Goal: Transaction & Acquisition: Download file/media

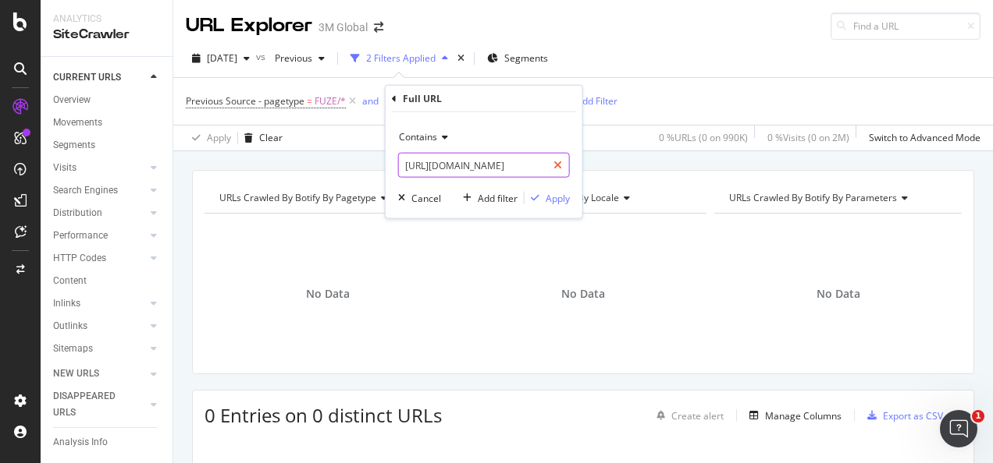
click at [556, 162] on icon at bounding box center [557, 165] width 9 height 11
click at [534, 161] on input "text" at bounding box center [484, 165] width 170 height 25
paste input "https://www.3m.com.au/3M/en_AU/p/dc/v000078905"
type input "https://www.3m.com.au/3M/en_AU/p/dc/v000078905"
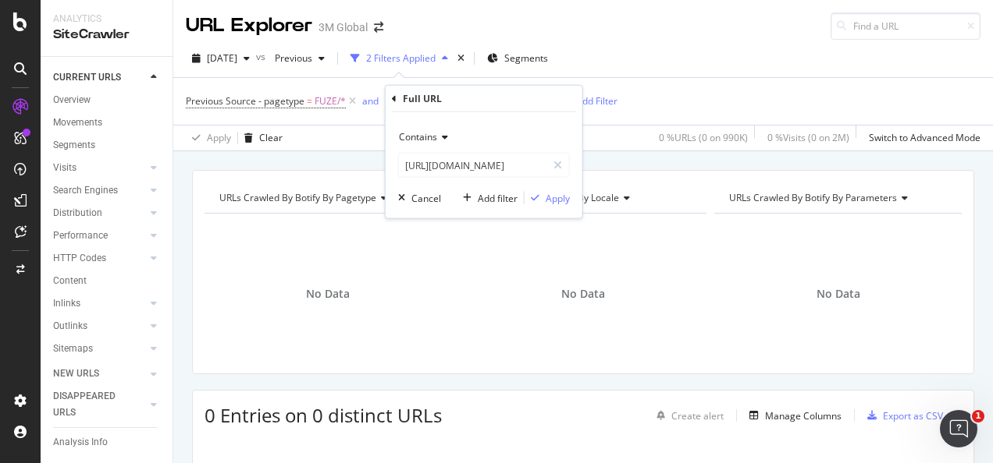
click at [259, 165] on div "URLs Crawled By Botify By pagetype Chart (by Value) Table Expand Export as CSV …" at bounding box center [582, 169] width 819 height 37
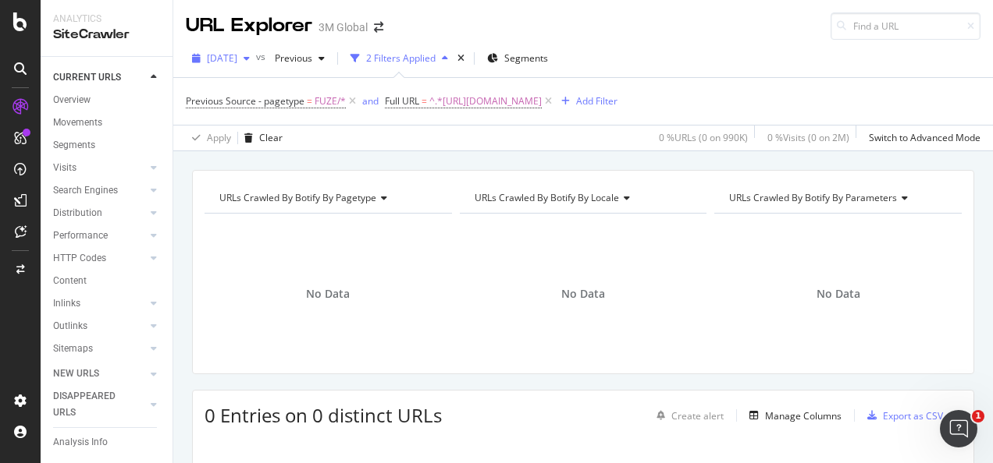
click at [248, 70] on button "[DATE]" at bounding box center [221, 58] width 70 height 25
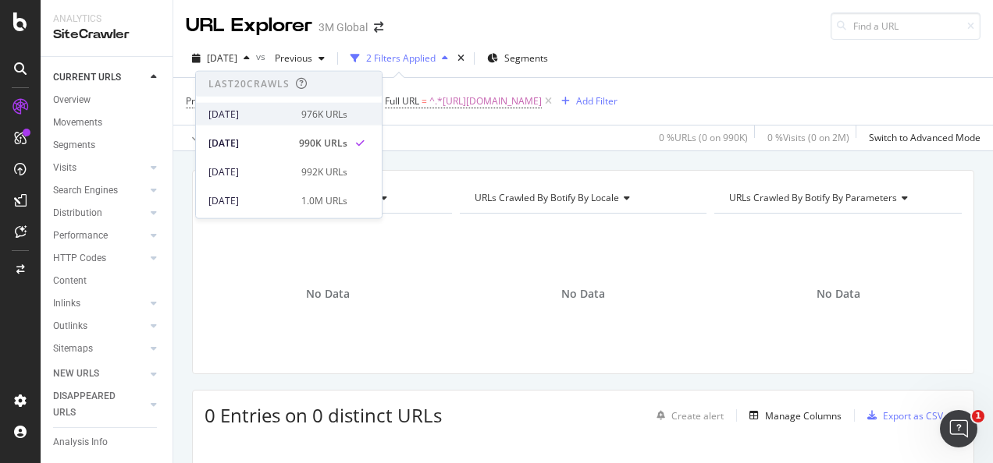
click at [257, 108] on div "2025 Sep. 21st" at bounding box center [249, 114] width 83 height 14
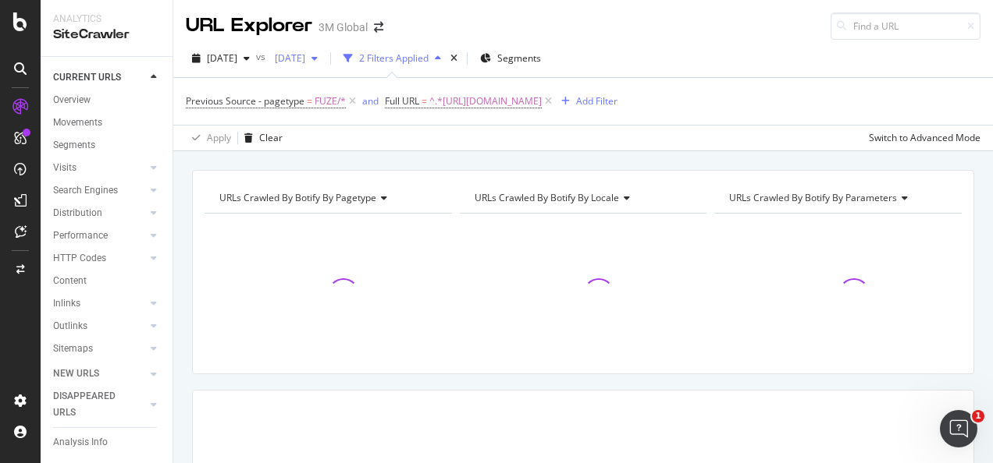
click at [305, 59] on span "[DATE]" at bounding box center [286, 57] width 37 height 13
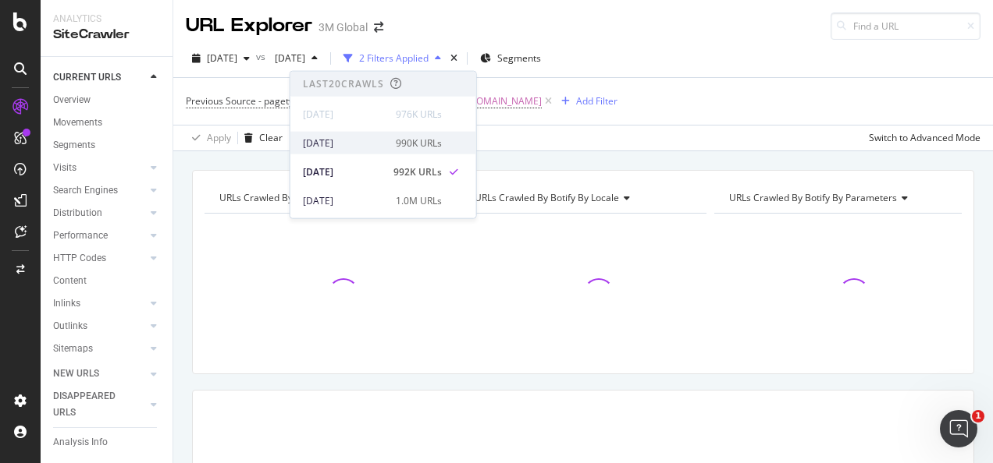
click at [357, 144] on div "[DATE]" at bounding box center [344, 143] width 83 height 14
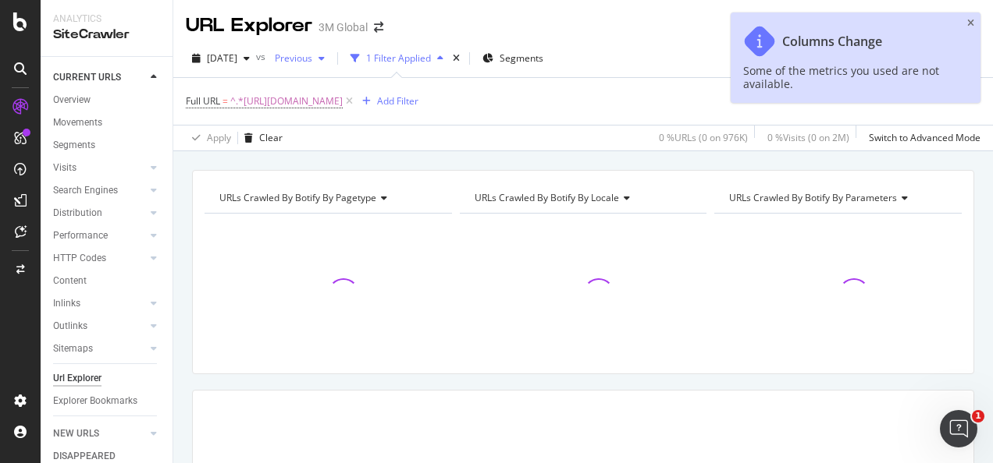
click at [312, 62] on span "Previous" at bounding box center [290, 57] width 44 height 13
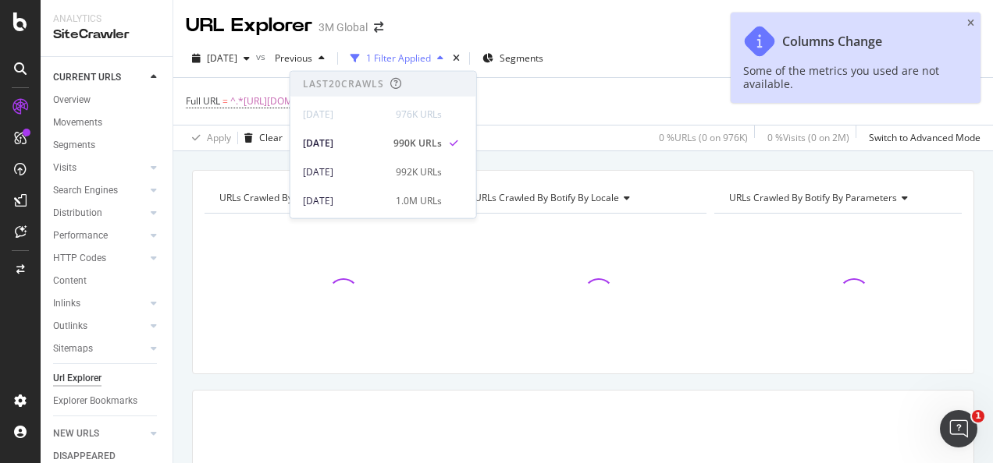
click at [671, 80] on div "Full URL = ^.*https://www.3m.com.au/3M/en_AU/p/d/v000188223/.*$ Add Filter" at bounding box center [583, 101] width 794 height 47
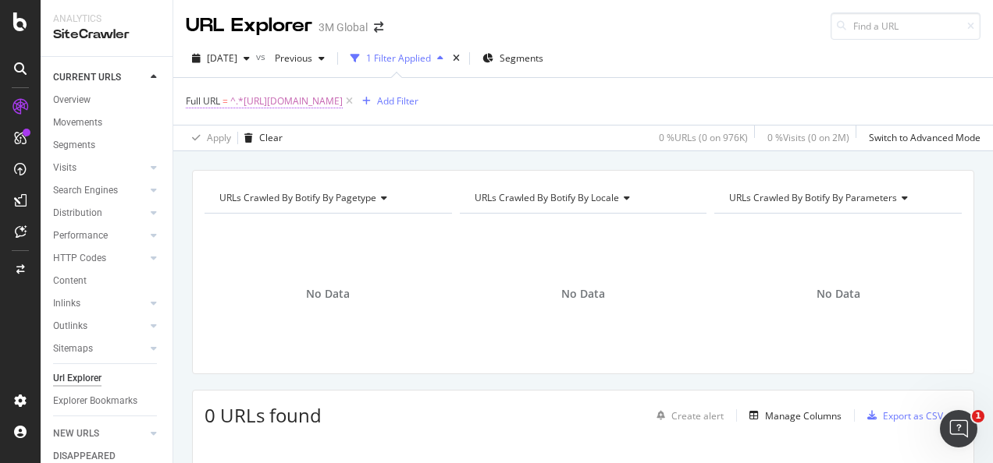
click at [343, 105] on span "^.*[URL][DOMAIN_NAME]" at bounding box center [286, 102] width 112 height 22
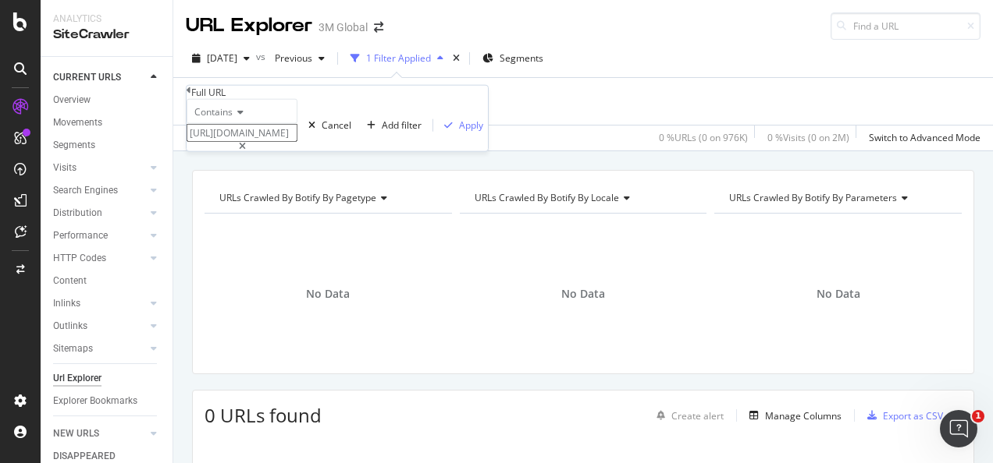
click at [246, 151] on icon at bounding box center [242, 146] width 7 height 9
click at [297, 142] on input "https://www.3m.com.au/3M/en_AU/p/d/v000188223/" at bounding box center [241, 133] width 111 height 18
paste input "https://www.3m.com.au/3M/en_AU/p/dc/v000078905"
type input "https://www.3m.com.au/3M/en_AU/p/dc/v000078905"
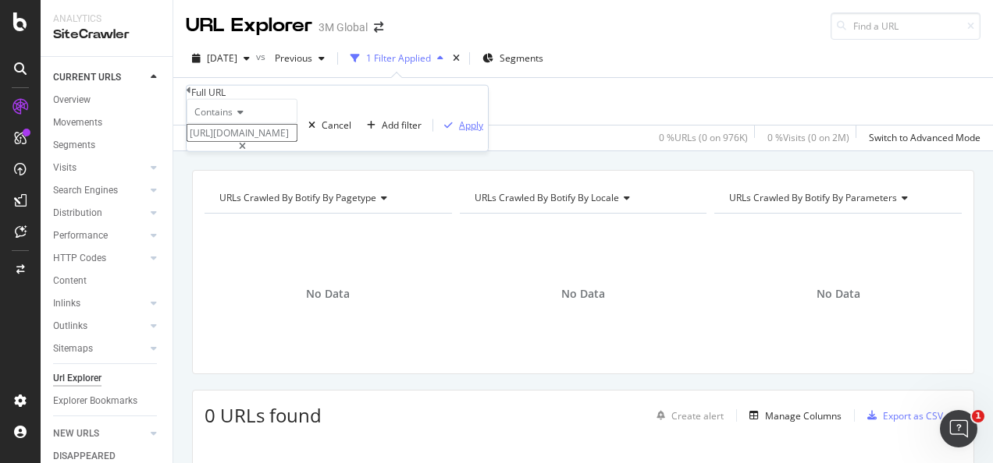
click at [438, 130] on div "button" at bounding box center [448, 124] width 21 height 9
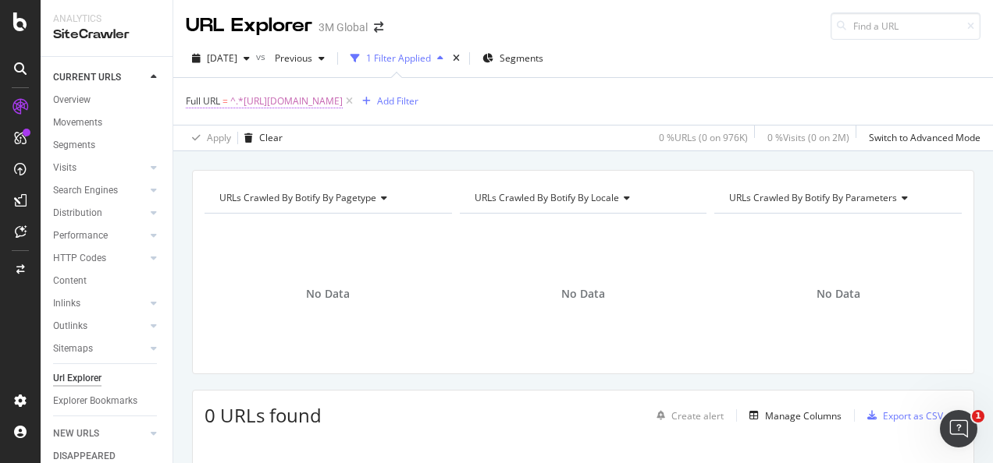
click at [343, 104] on span "^.*https://www.3m.com.au/3M/en_AU/p/dc/v000078905.*$" at bounding box center [286, 102] width 112 height 22
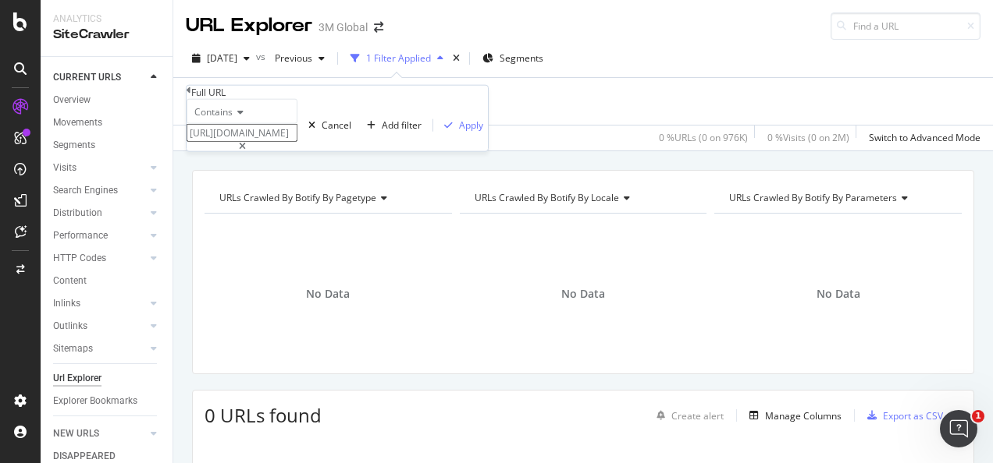
click at [246, 151] on icon at bounding box center [242, 146] width 7 height 9
click at [297, 142] on input "https://www.3m.com.au/3M/en_AU/p/dc/v000078905" at bounding box center [241, 133] width 111 height 18
paste input "https://www.3m.com.au/3M/en_AU/p/dc/v000078934"
type input "https://www.3m.com.au/3M/en_AU/p/dc/v000078934"
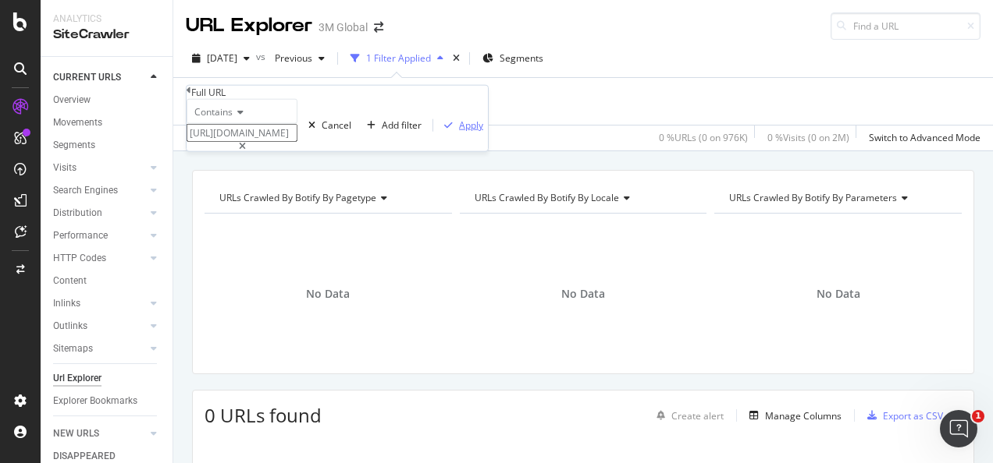
scroll to position [0, 0]
click at [459, 132] on div "Apply" at bounding box center [471, 125] width 24 height 13
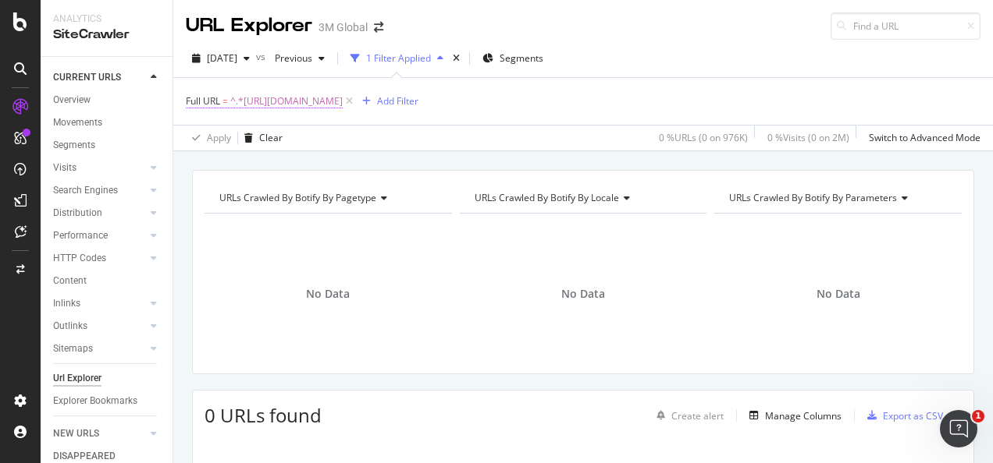
click at [343, 101] on span "^.*https://www.3m.com.au/3M/en_AU/p/dc/v000078934.*$" at bounding box center [286, 102] width 112 height 22
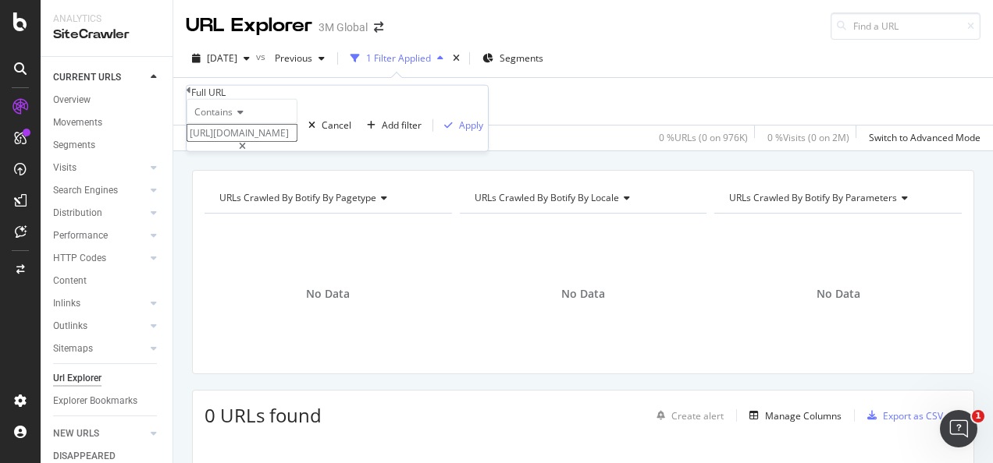
click at [297, 151] on div at bounding box center [241, 146] width 111 height 9
click at [297, 142] on input "https://www.3m.com.au/3M/en_AU/p/dc/v000078934" at bounding box center [241, 133] width 111 height 18
paste input "https://www.3mnz.co.nz/3M/en_NZ/p/dc/v000060491"
type input "https://www.3mnz.co.nz/3M/en_NZ/p/dc/v000060491"
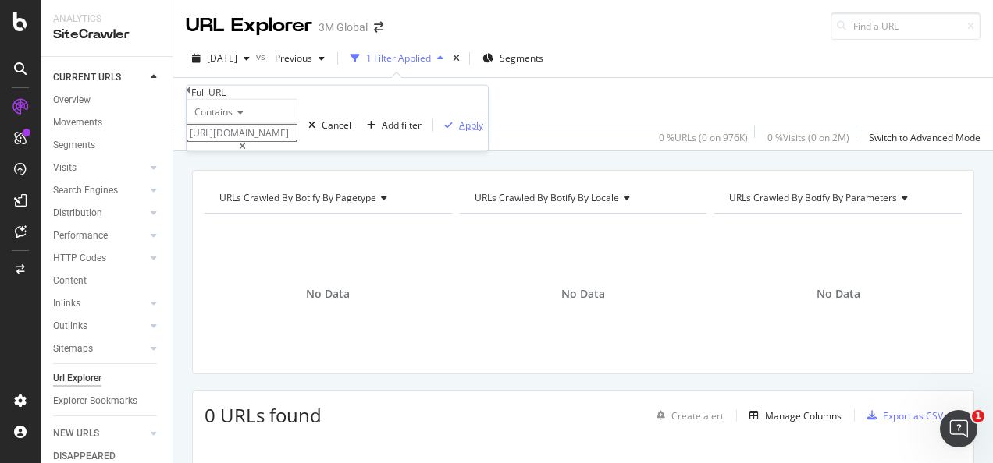
click at [459, 132] on div "Apply" at bounding box center [471, 125] width 24 height 13
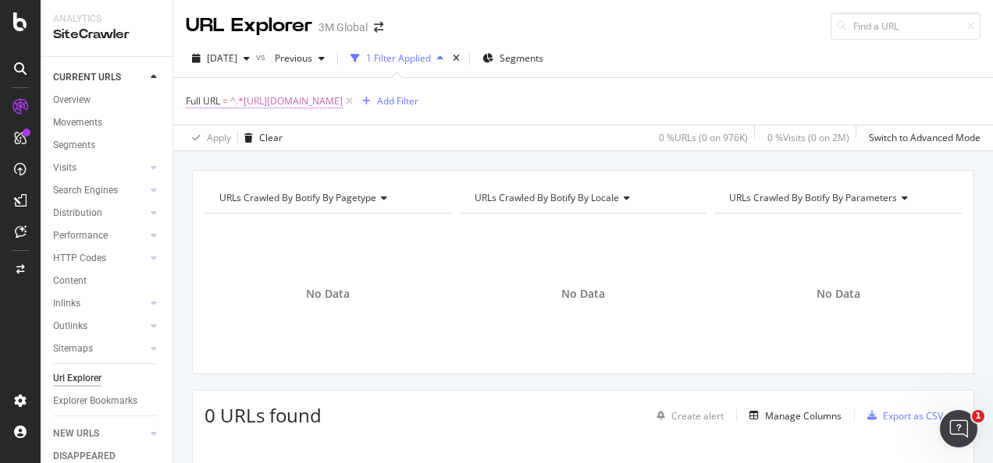
click at [343, 106] on span "^.*https://www.3mnz.co.nz/3M/en_NZ/p/dc/v000060491.*$" at bounding box center [286, 102] width 112 height 22
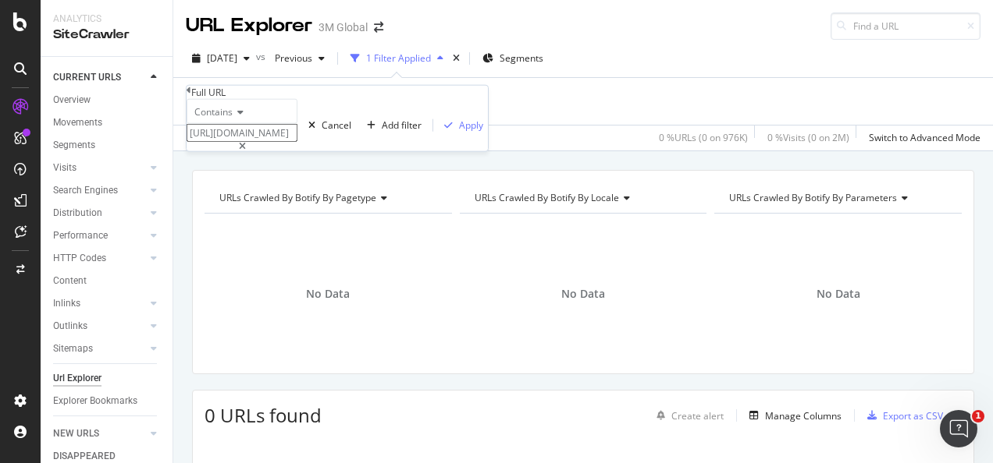
click at [246, 151] on icon at bounding box center [242, 146] width 7 height 9
click at [297, 142] on input "https://www.3mnz.co.nz/3M/en_NZ/p/dc/v000060491" at bounding box center [241, 133] width 111 height 18
paste input "https://www.3m.com.au/3M/en_AU/p/d/v000078905"
type input "https://www.3m.com.au/3M/en_AU/p/d/v000078905"
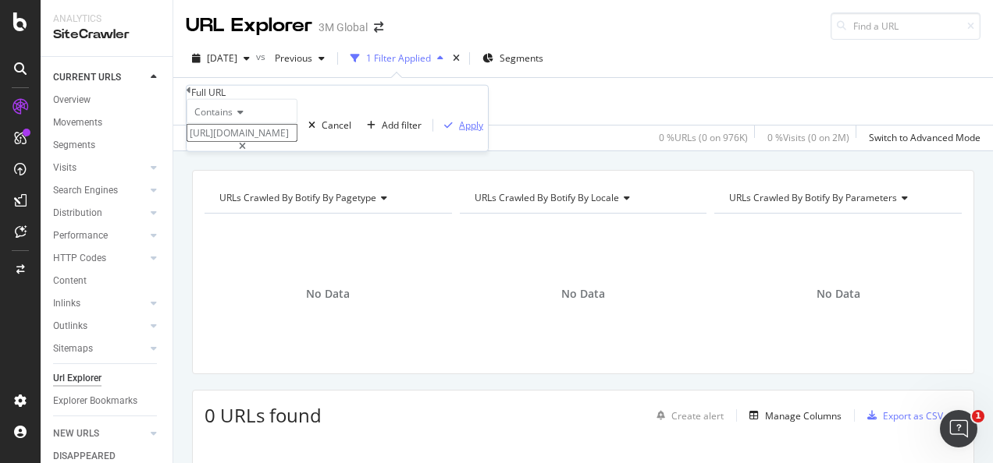
scroll to position [0, 0]
click at [438, 130] on div "button" at bounding box center [448, 124] width 21 height 9
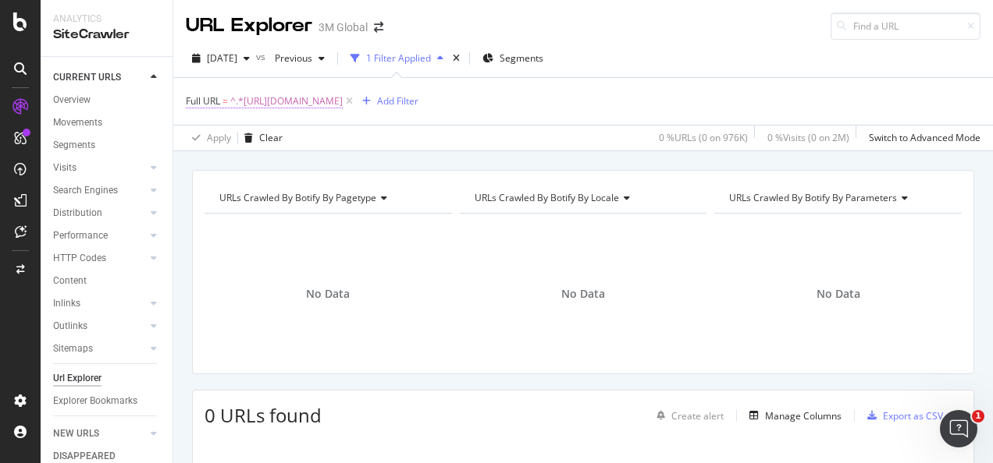
click at [257, 98] on span "^.*https://www.3m.com.au/3M/en_AU/p/d/v000078905.*$" at bounding box center [286, 102] width 112 height 22
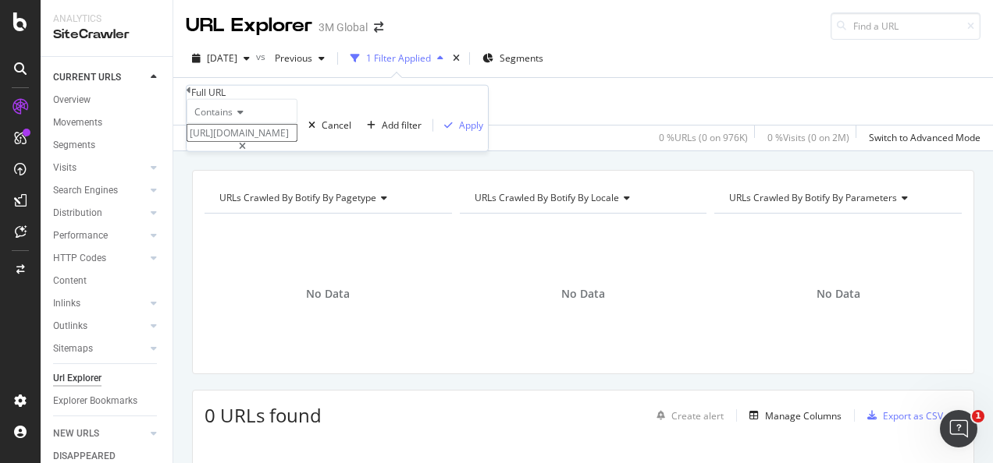
click at [297, 142] on input "https://www.3m.com.au/3M/en_AU/p/d/v000078905" at bounding box center [241, 133] width 111 height 18
click at [246, 151] on icon at bounding box center [242, 146] width 7 height 9
click at [297, 142] on input "https://www.3m.com.au/3M/en_AU/p/d/v000078905" at bounding box center [241, 133] width 111 height 18
paste input "https://www.3m.com.au/3M/en_AU/p/d/v000078934"
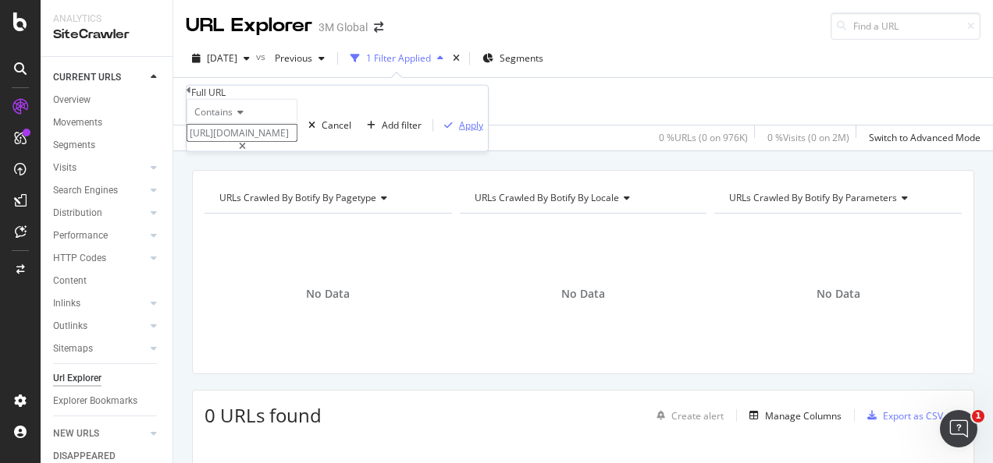
type input "https://www.3m.com.au/3M/en_AU/p/d/v000078934"
click at [459, 132] on div "Apply" at bounding box center [471, 125] width 24 height 13
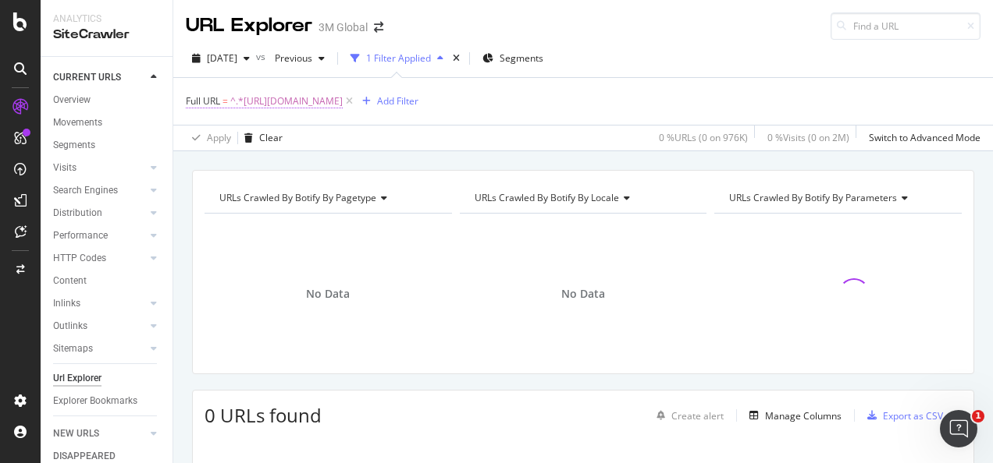
click at [343, 104] on span "^.*https://www.3m.com.au/3M/en_AU/p/d/v000078934.*$" at bounding box center [286, 102] width 112 height 22
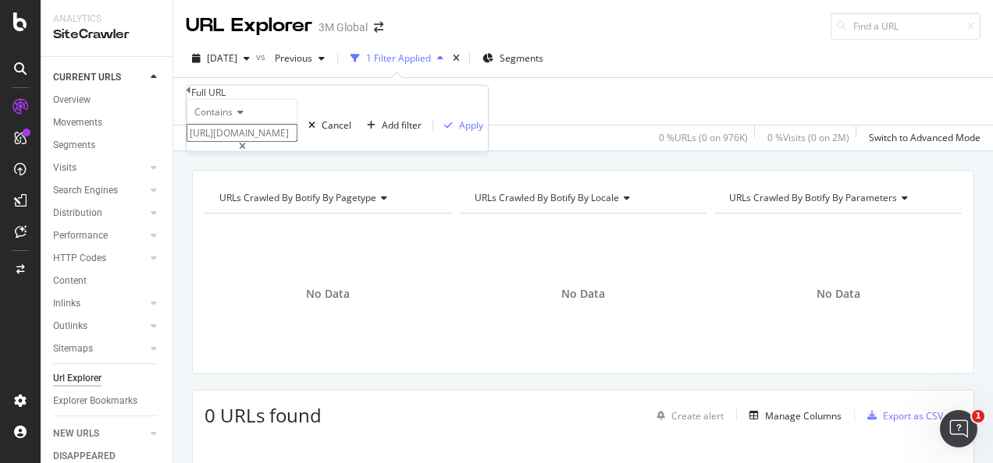
click at [297, 151] on div at bounding box center [241, 146] width 111 height 9
click at [297, 142] on input "https://www.3m.com.au/3M/en_AU/p/d/v000078934" at bounding box center [241, 133] width 111 height 18
paste input "https://www.3mnz.co.nz/3M/en_NZ/p/d/v000060491"
type input "https://www.3mnz.co.nz/3M/en_NZ/p/d/v000060491"
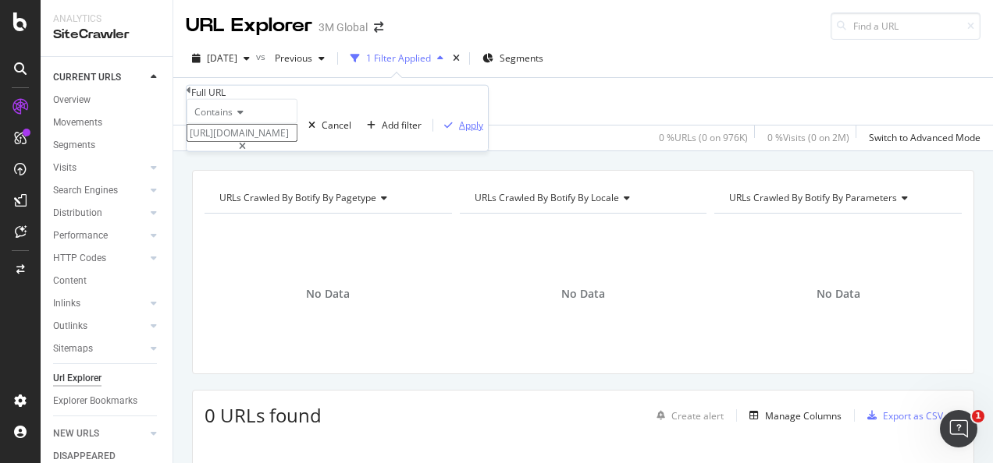
click at [459, 132] on div "Apply" at bounding box center [471, 125] width 24 height 13
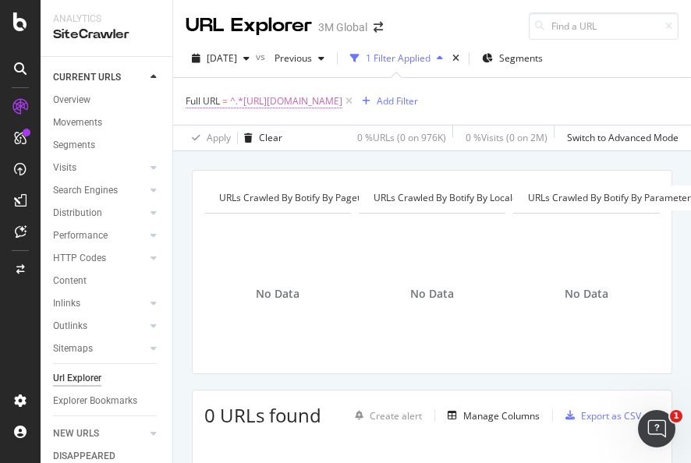
click at [325, 98] on span "^.*https://www.3mnz.co.nz/3M/en_NZ/p/d/v000060491.*$" at bounding box center [286, 102] width 112 height 22
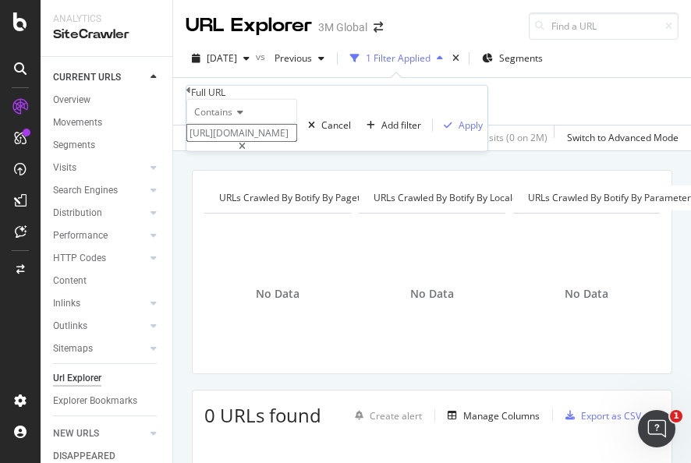
click at [246, 151] on icon at bounding box center [242, 146] width 7 height 9
click at [297, 142] on input "https://www.3mnz.co.nz/3M/en_NZ/p/d/v000060491" at bounding box center [241, 133] width 111 height 18
paste input "https://www.3m.co.th/3M/th_TH/p/dc/v000088119/"
type input "https://www.3m.co.th/3M/th_TH/p/dc/v000088119/"
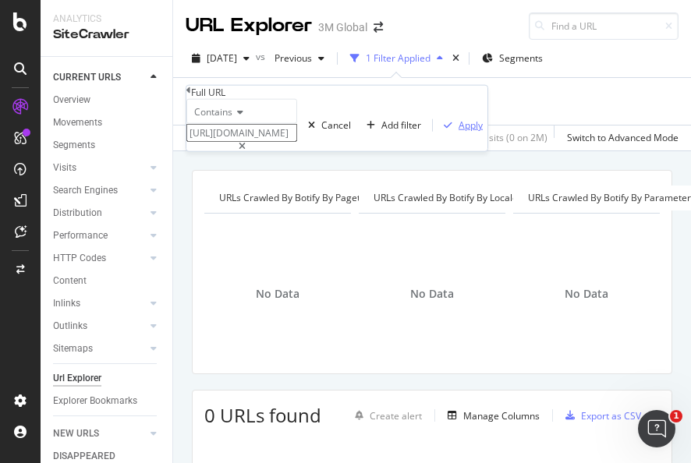
scroll to position [0, 0]
click at [459, 132] on div "Apply" at bounding box center [471, 125] width 24 height 13
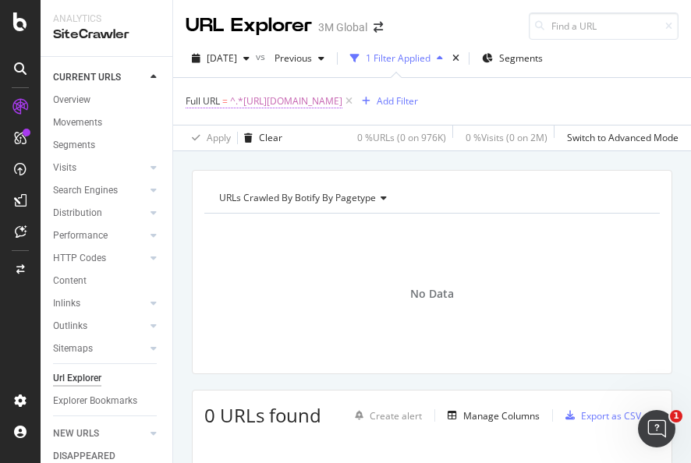
click at [343, 100] on span "^.*https://www.3m.co.th/3M/th_TH/p/dc/v000088119/.*$" at bounding box center [286, 102] width 112 height 22
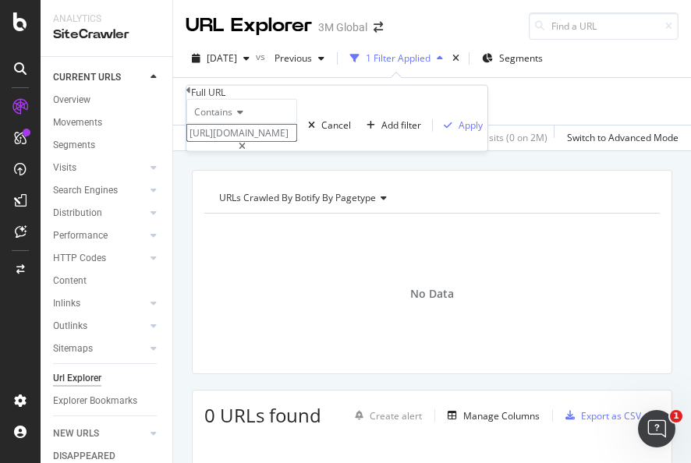
click at [297, 151] on div at bounding box center [241, 146] width 111 height 9
click at [297, 142] on input "https://www.3m.co.th/3M/th_TH/p/dc/v000088119/" at bounding box center [241, 133] width 111 height 18
paste input "https://www.3m.co.th/3M/th_TH/p/dc/v000233197/"
type input "https://www.3m.co.th/3M/th_TH/p/dc/v000233197/"
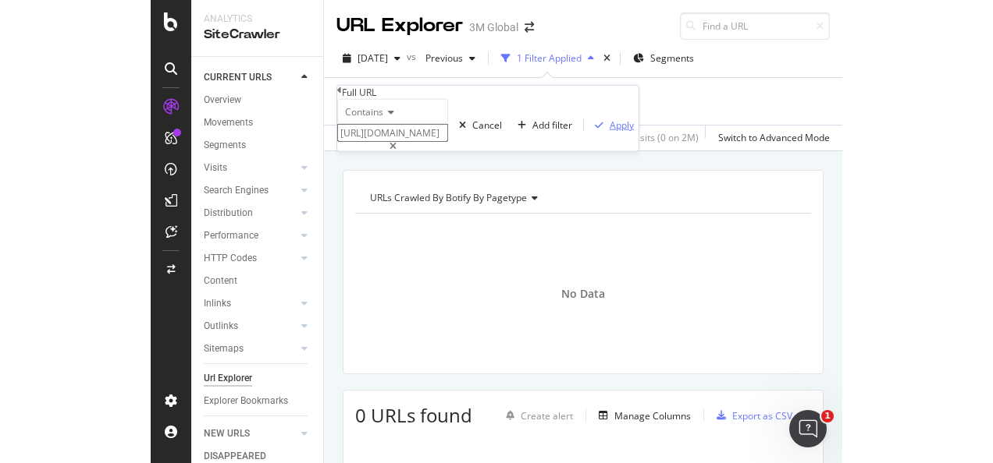
scroll to position [0, 0]
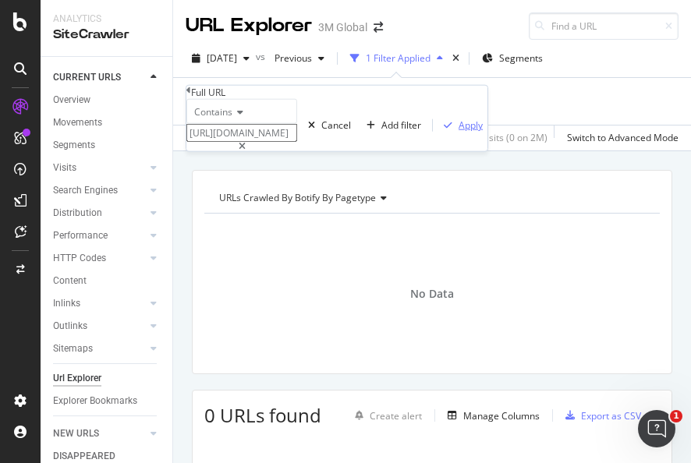
click at [459, 132] on div "Apply" at bounding box center [471, 125] width 24 height 13
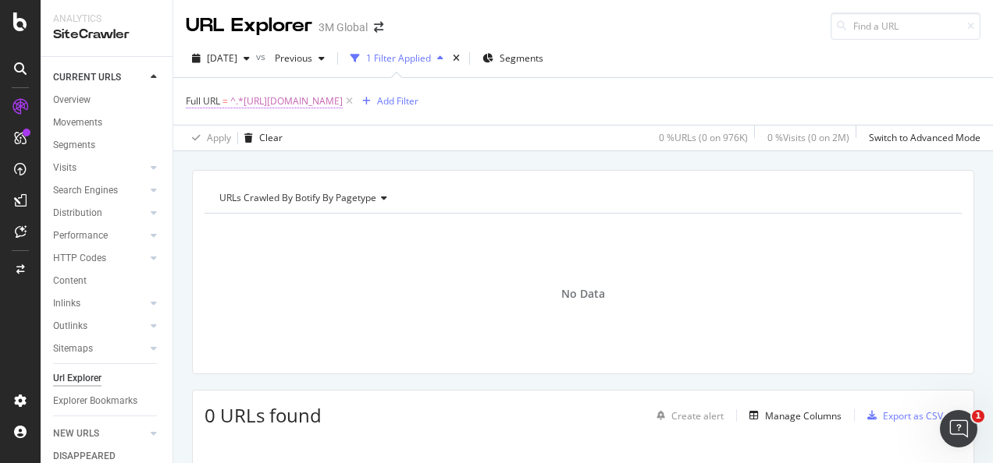
click at [343, 103] on span "^.*https://www.3m.co.th/3M/th_TH/p/dc/v000233197/.*$" at bounding box center [286, 102] width 112 height 22
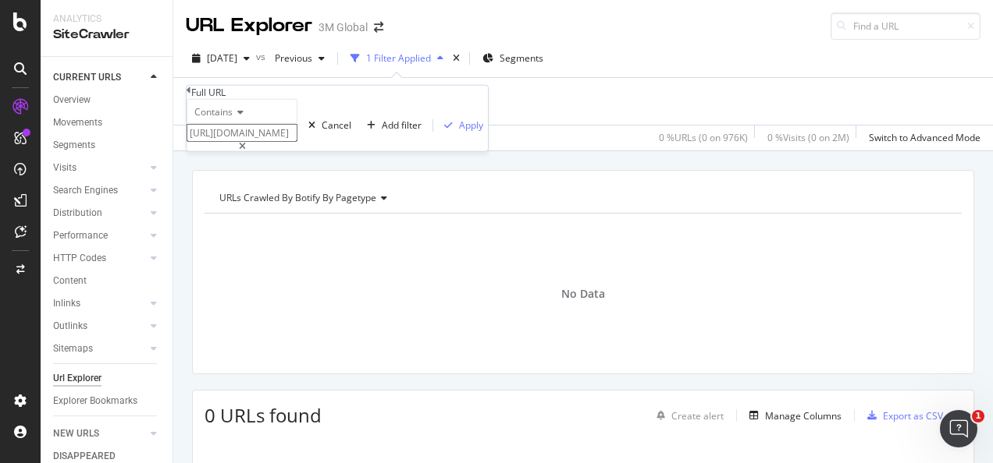
click at [246, 151] on icon at bounding box center [242, 146] width 7 height 9
click at [297, 142] on input "https://www.3m.co.th/3M/th_TH/p/dc/v000233197/" at bounding box center [241, 133] width 111 height 18
paste input "https://www.3m.co.th/3M/th_TH/p/dc/v000233197/"
type input "https://www.3m.co.th/3M/th_TH/p/dc/v000233197/"
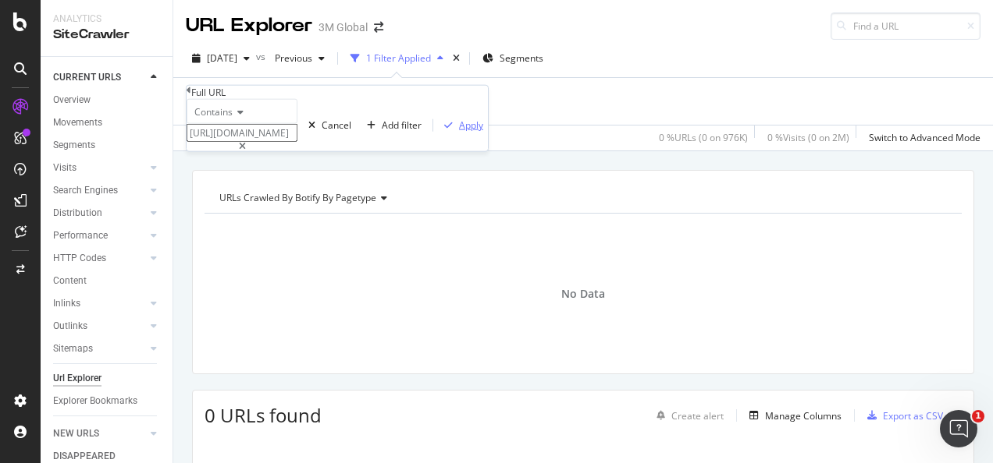
scroll to position [0, 0]
click at [459, 132] on div "Apply" at bounding box center [471, 125] width 24 height 13
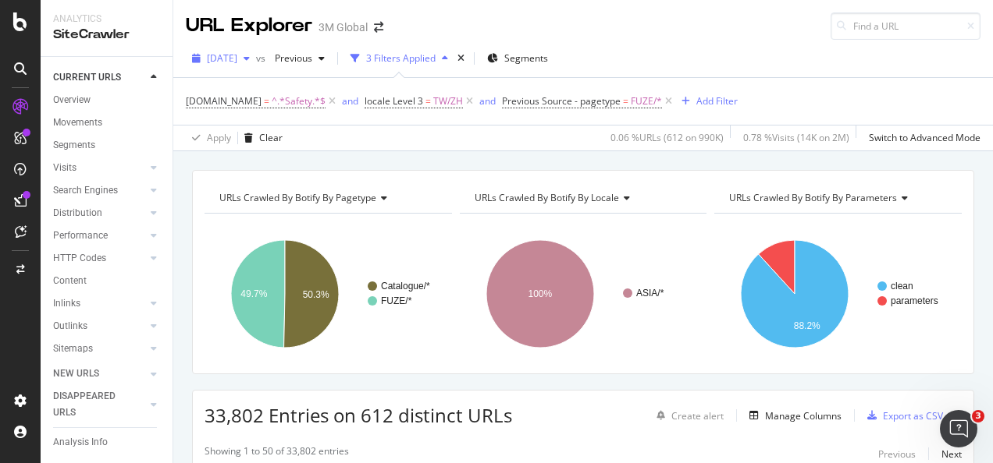
scroll to position [78, 0]
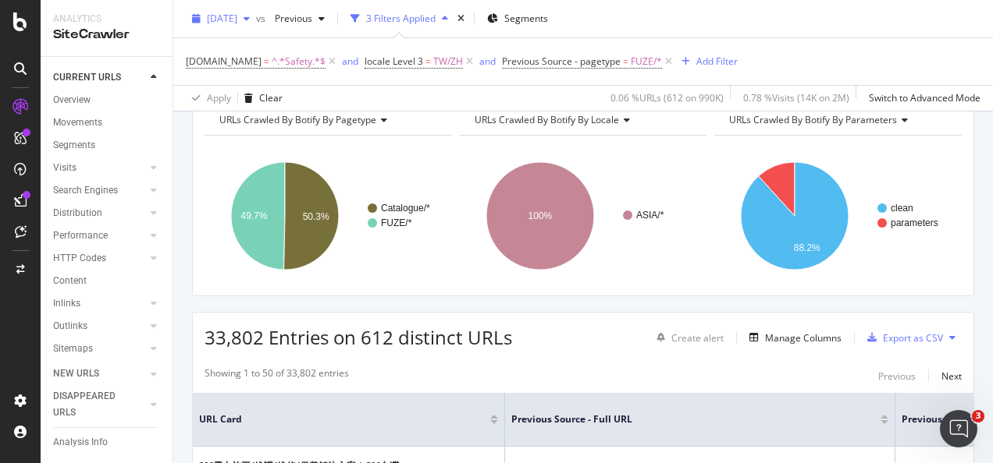
click at [237, 20] on span "[DATE]" at bounding box center [222, 18] width 30 height 13
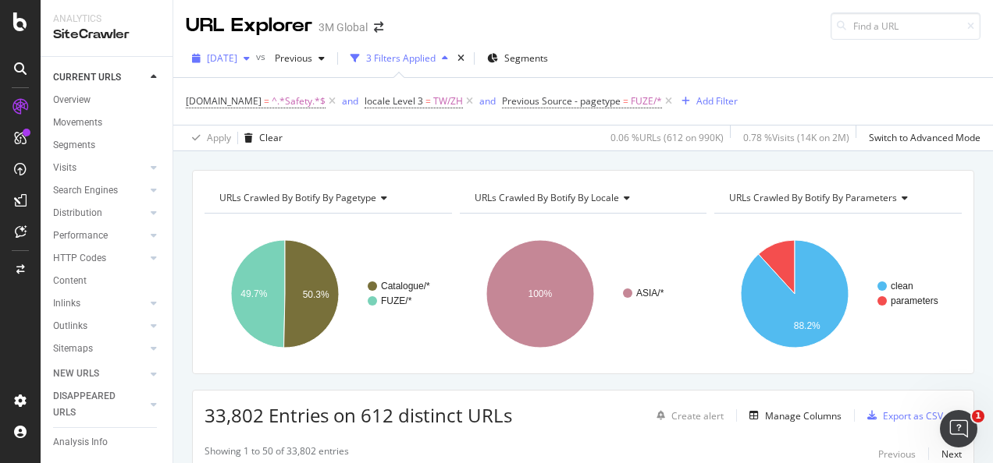
click at [237, 59] on span "[DATE]" at bounding box center [222, 57] width 30 height 13
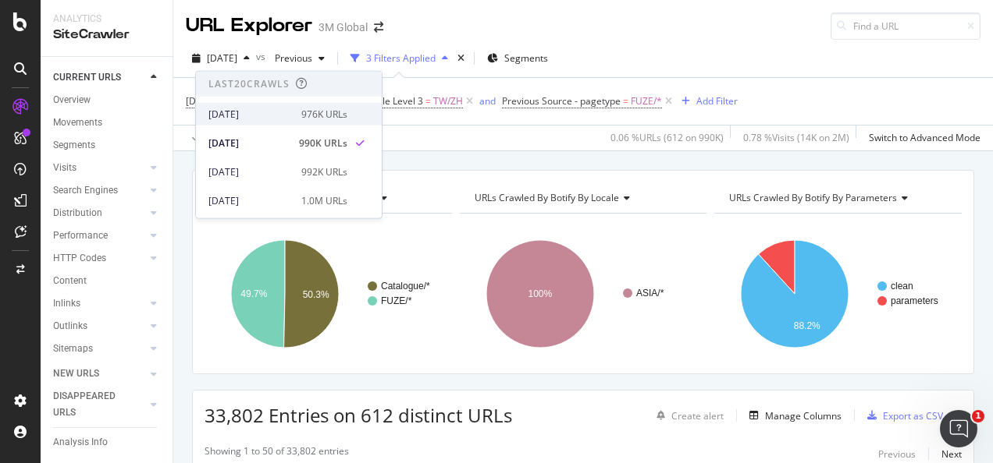
click at [259, 112] on div "2025 Sep. 21st" at bounding box center [249, 114] width 83 height 14
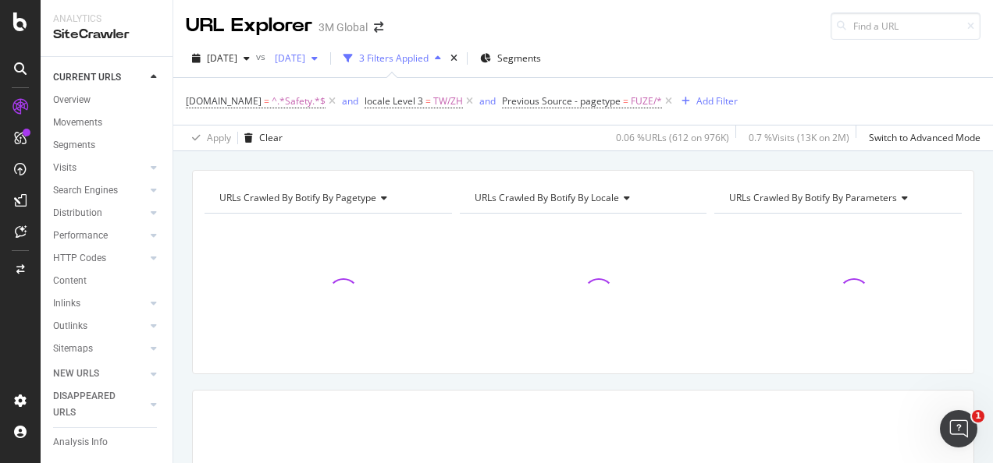
click at [305, 59] on span "2025 Sep. 7th" at bounding box center [286, 57] width 37 height 13
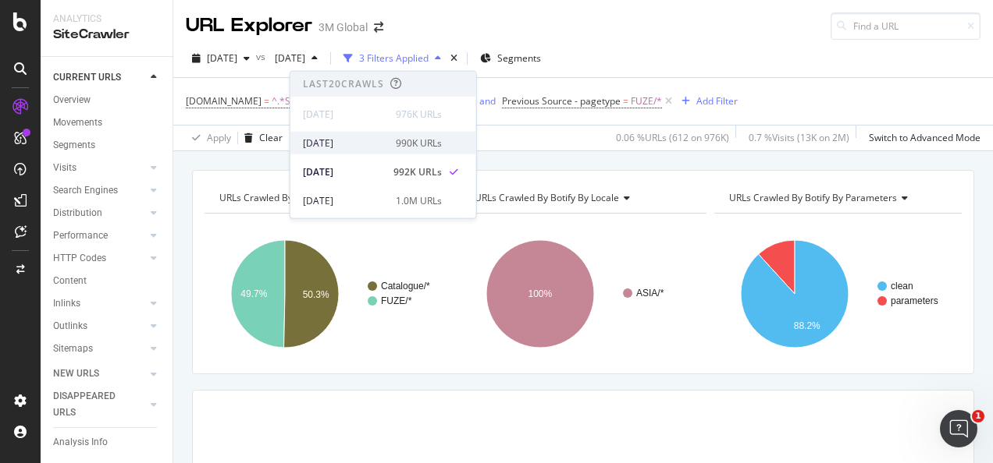
click at [339, 139] on div "[DATE]" at bounding box center [344, 143] width 83 height 14
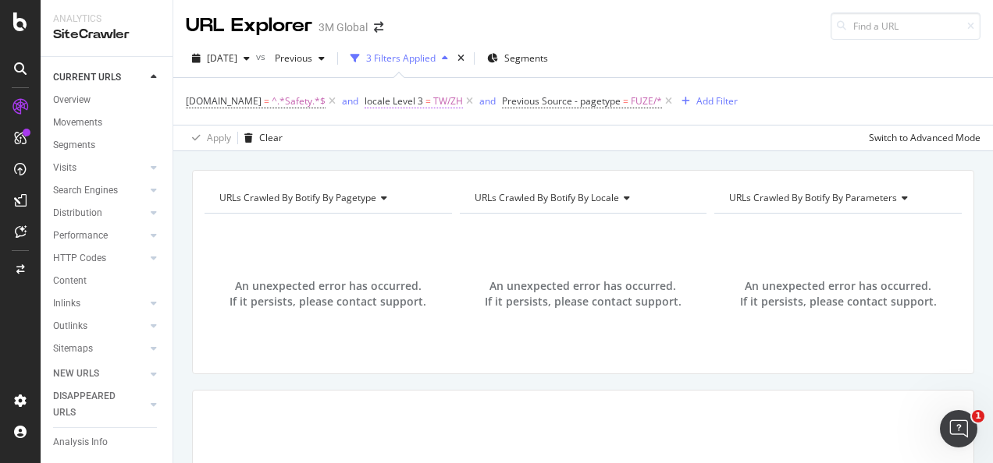
click at [428, 104] on span "locale Level 3 = TW/ZH" at bounding box center [413, 101] width 98 height 14
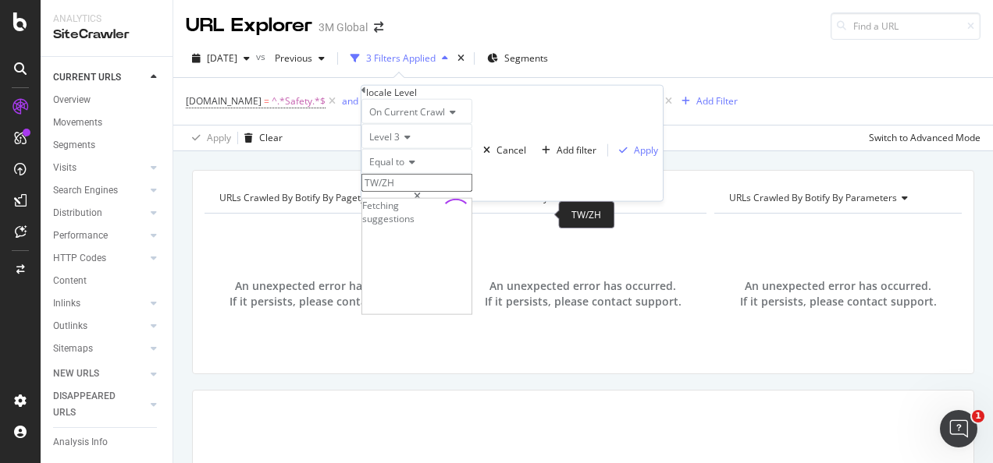
click at [421, 192] on input "TW/ZH" at bounding box center [416, 183] width 111 height 18
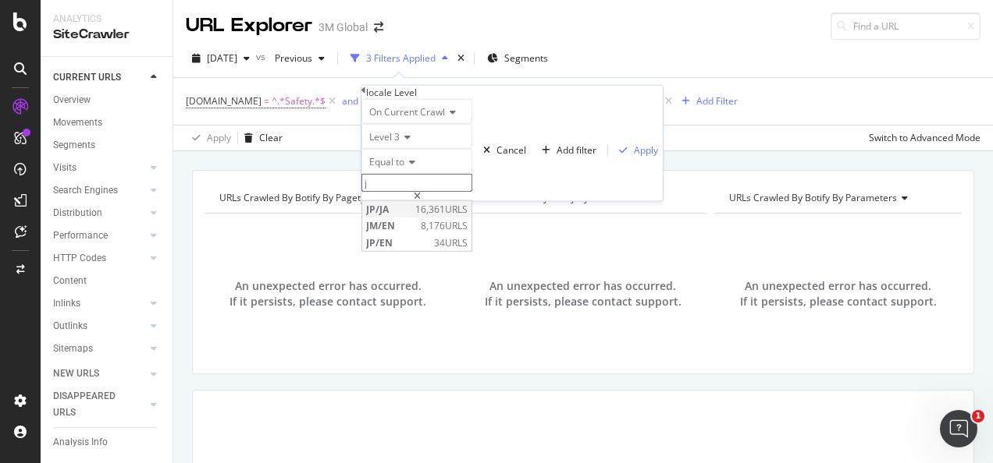
click at [411, 216] on span "JP/JA" at bounding box center [388, 209] width 45 height 13
type input "JP/JA"
click at [634, 157] on div "Apply" at bounding box center [646, 150] width 24 height 13
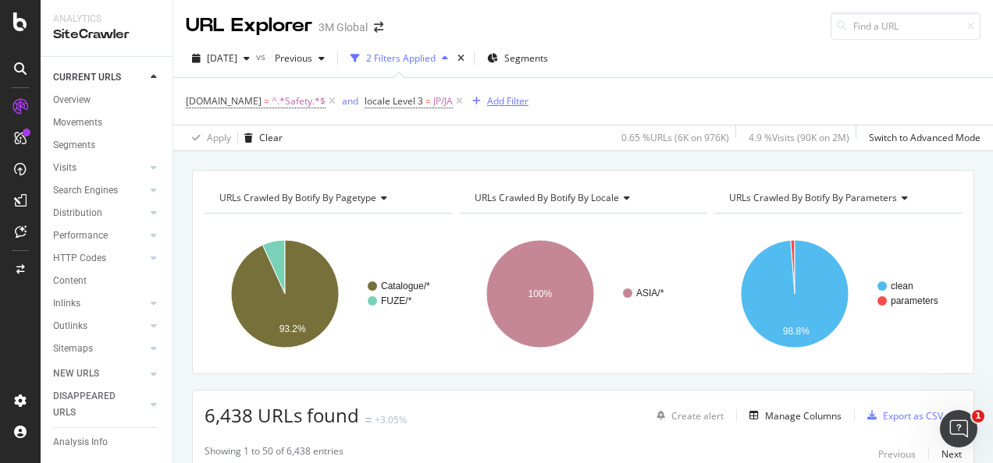
click at [498, 95] on div "Add Filter" at bounding box center [507, 100] width 41 height 13
click at [496, 103] on div "Add Filter" at bounding box center [507, 100] width 41 height 13
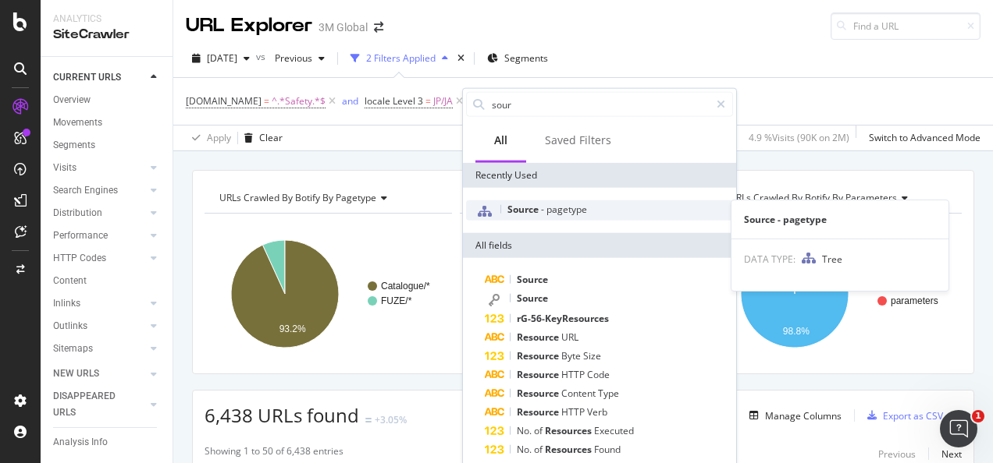
type input "sour"
click at [546, 206] on span "pagetype" at bounding box center [566, 209] width 41 height 13
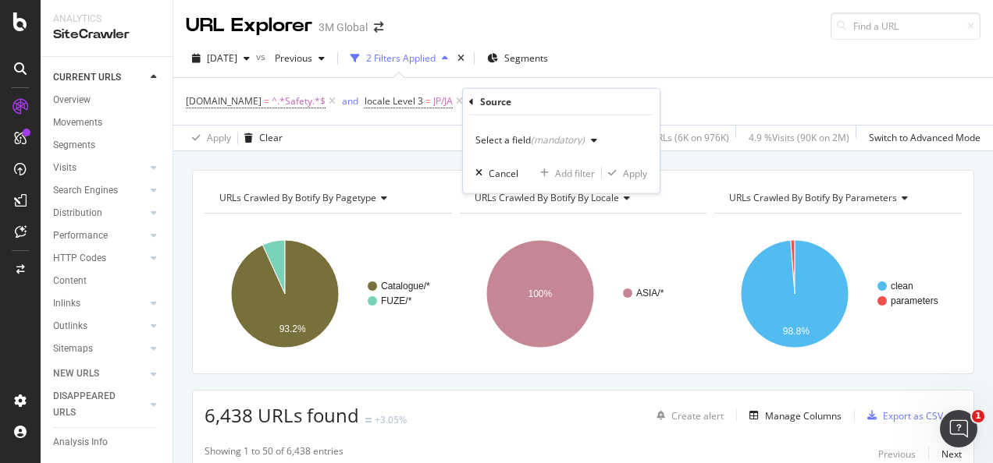
click at [553, 140] on div "(mandatory)" at bounding box center [558, 139] width 54 height 13
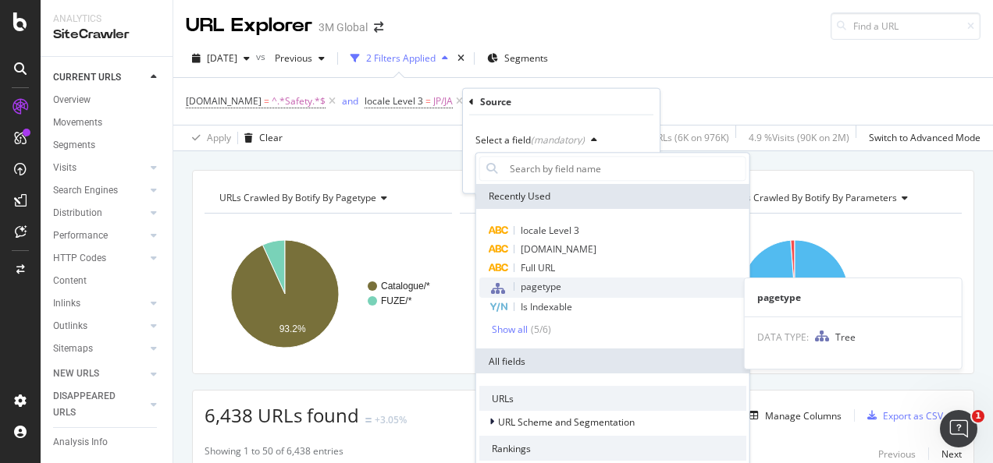
click at [551, 281] on span "pagetype" at bounding box center [540, 286] width 41 height 13
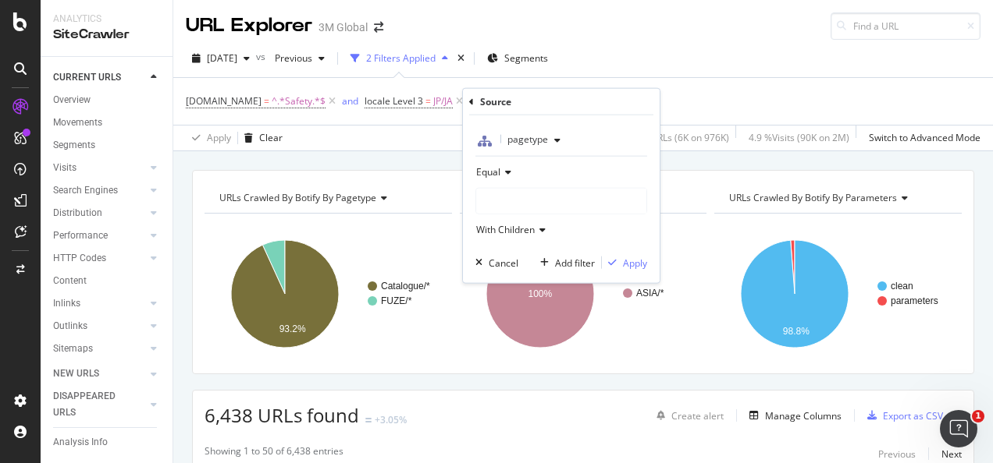
click at [523, 194] on div at bounding box center [561, 201] width 170 height 25
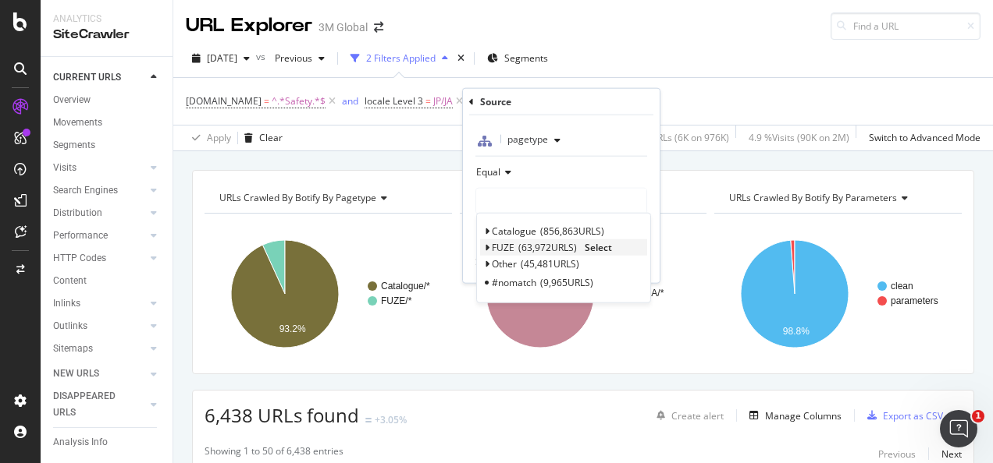
click at [603, 247] on span "Select" at bounding box center [597, 247] width 27 height 13
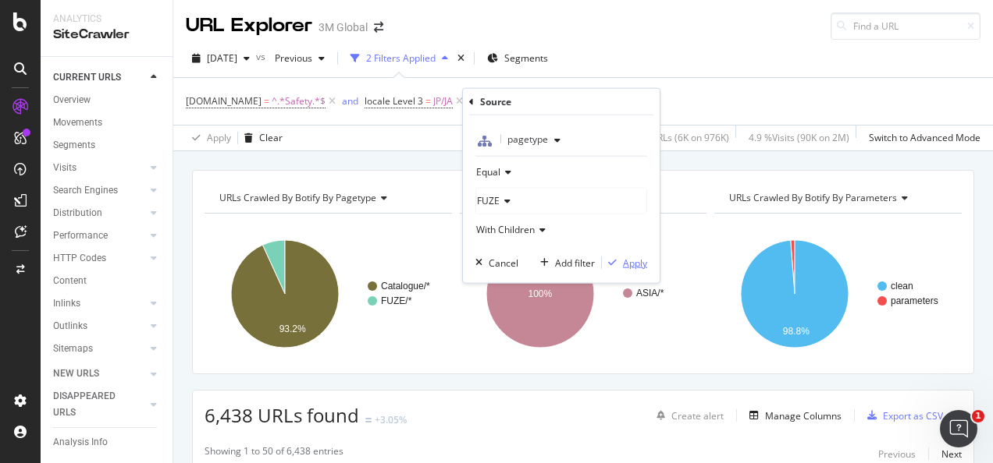
click at [629, 261] on div "Apply" at bounding box center [635, 262] width 24 height 13
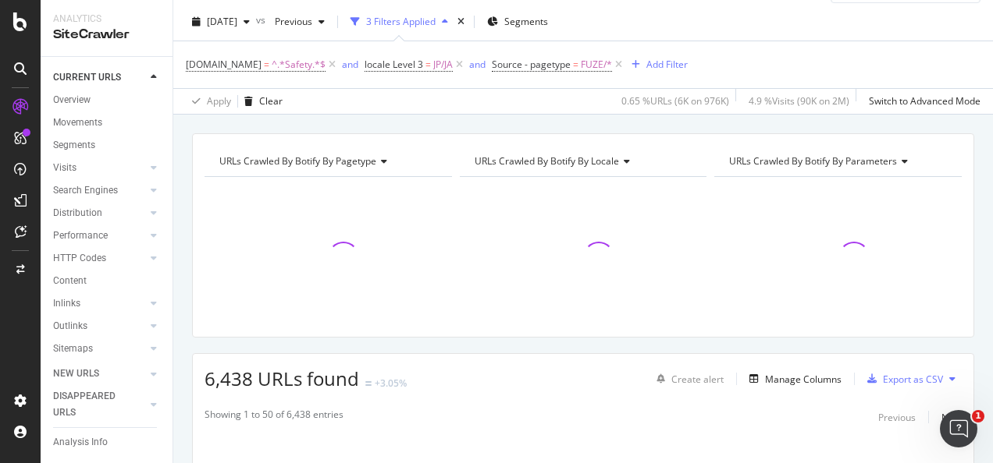
scroll to position [156, 0]
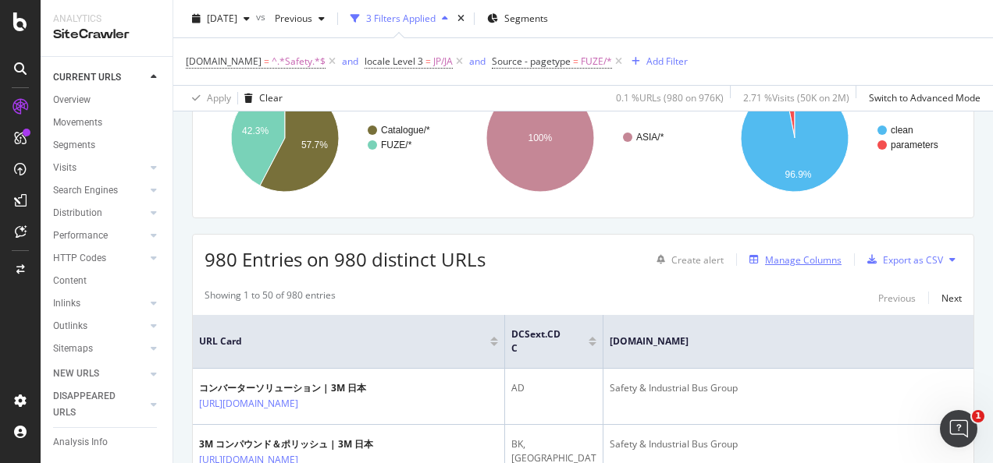
click at [801, 256] on div "Manage Columns" at bounding box center [803, 260] width 76 height 13
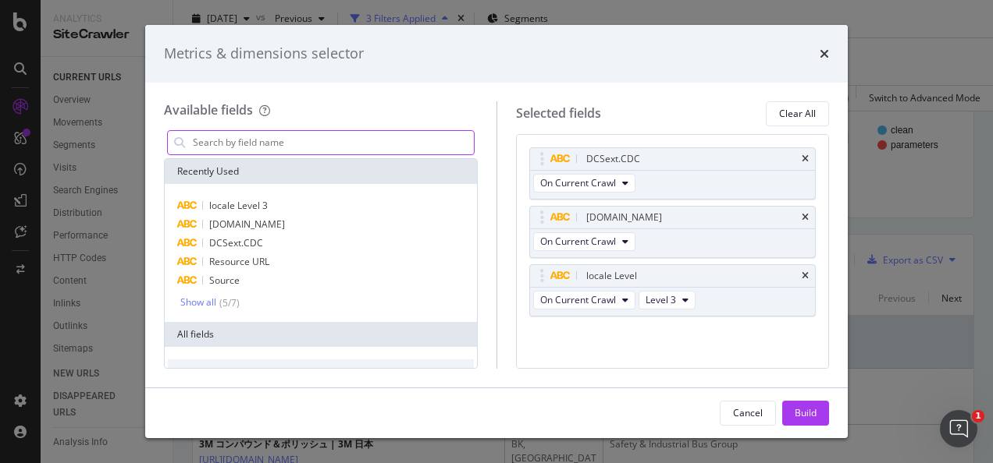
click at [321, 137] on input "modal" at bounding box center [332, 142] width 282 height 23
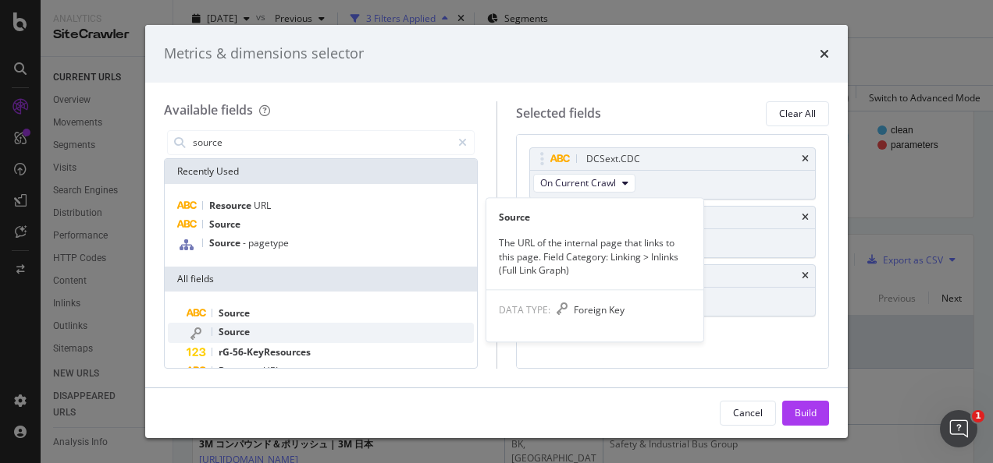
type input "source"
click at [247, 336] on span "Source" at bounding box center [233, 331] width 31 height 13
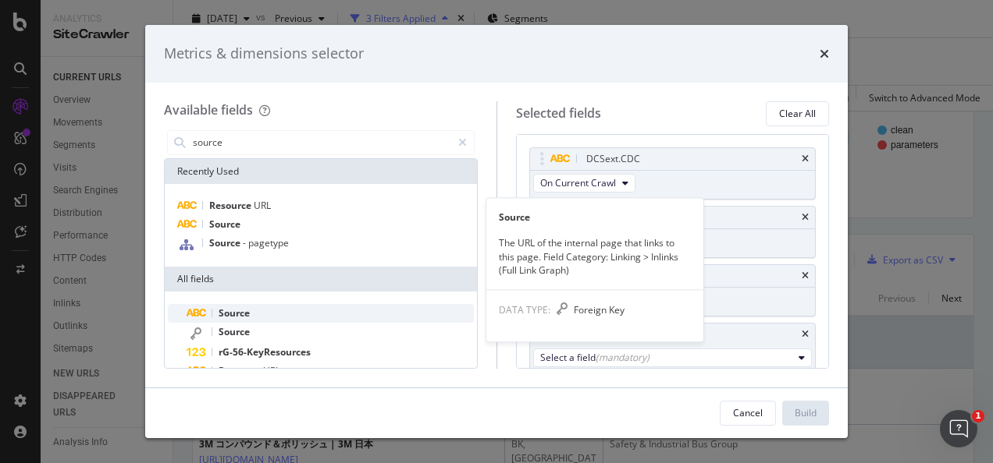
scroll to position [0, 0]
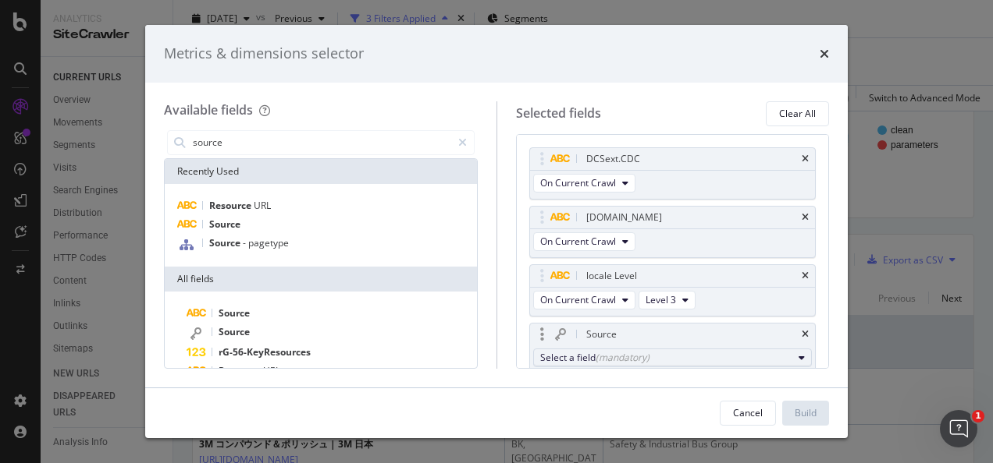
click at [590, 353] on div "Select a field (mandatory)" at bounding box center [666, 357] width 253 height 13
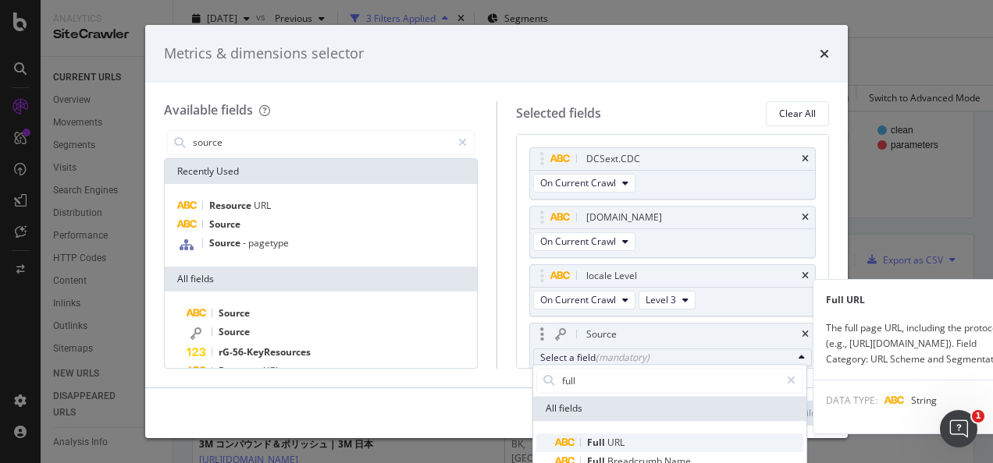
type input "full"
click at [598, 449] on div "Full URL" at bounding box center [589, 443] width 69 height 19
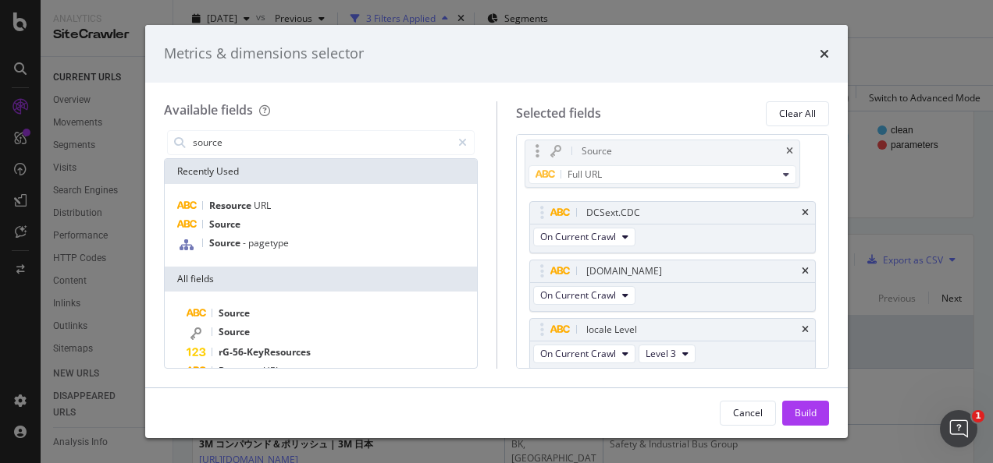
drag, startPoint x: 543, startPoint y: 332, endPoint x: 539, endPoint y: 151, distance: 181.1
click at [539, 151] on body "Analytics SiteCrawler CURRENT URLS Overview Movements Segments Visits Analysis …" at bounding box center [496, 231] width 993 height 463
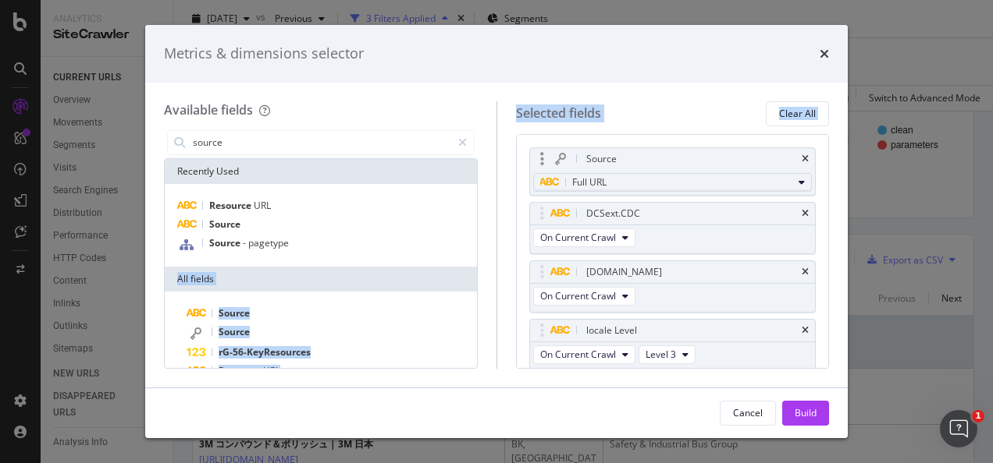
drag, startPoint x: 314, startPoint y: 245, endPoint x: 601, endPoint y: 189, distance: 292.6
click at [601, 189] on div "Available fields source Recently Used Resource URL Source Source - pagetype All…" at bounding box center [496, 235] width 665 height 268
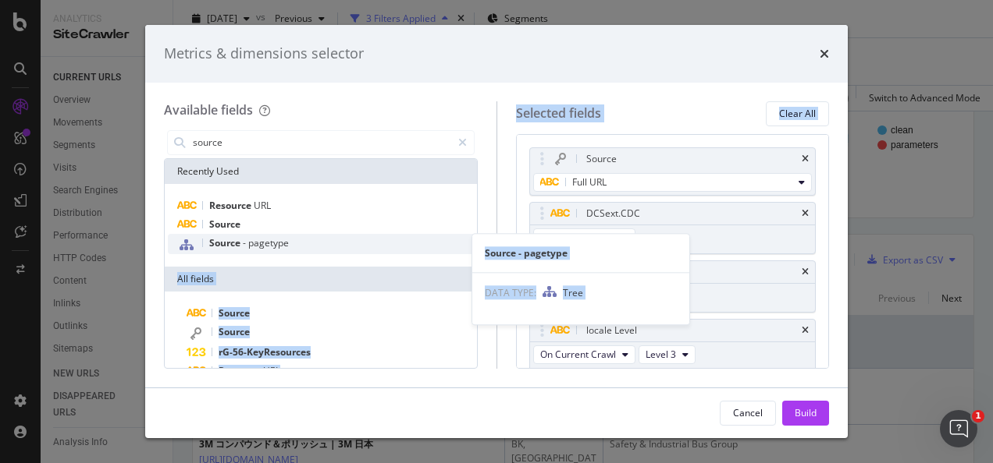
click at [350, 245] on div "Source - pagetype" at bounding box center [321, 244] width 306 height 20
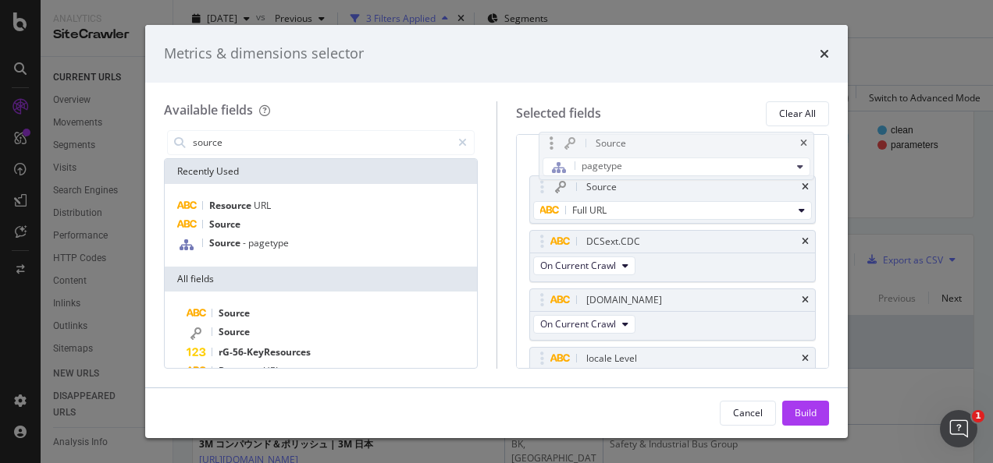
scroll to position [21, 0]
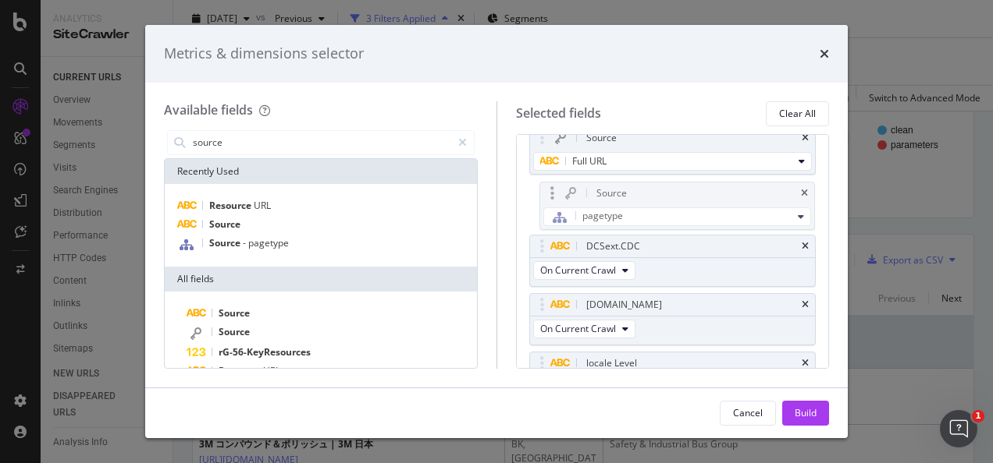
drag, startPoint x: 543, startPoint y: 336, endPoint x: 554, endPoint y: 196, distance: 140.1
click at [554, 196] on body "Analytics SiteCrawler CURRENT URLS Overview Movements Segments Visits Analysis …" at bounding box center [496, 231] width 993 height 463
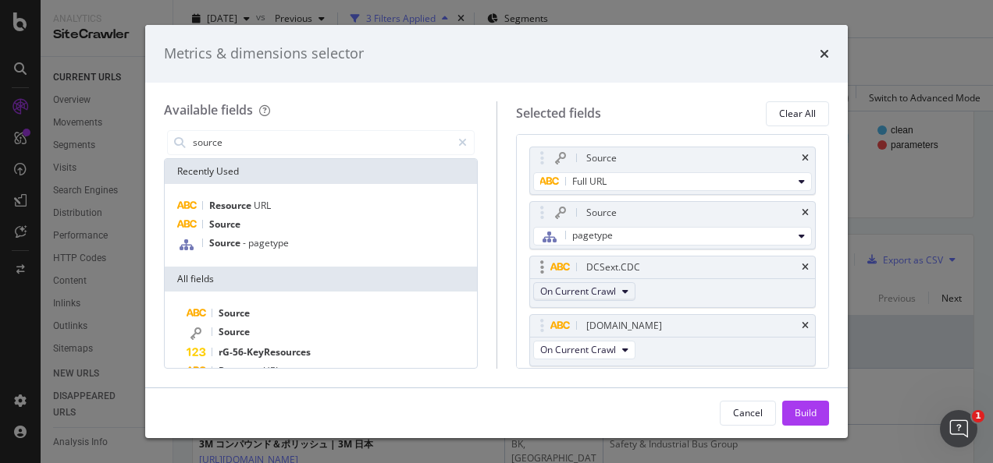
scroll to position [0, 0]
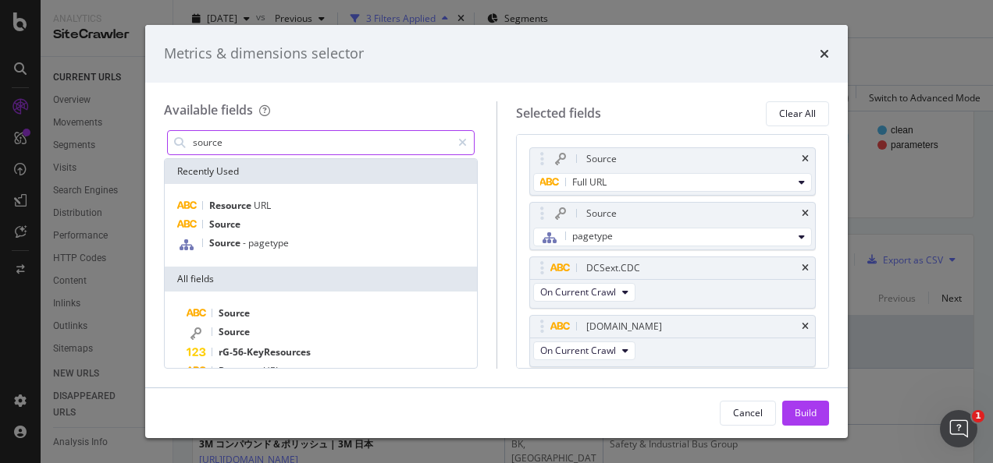
click at [253, 144] on input "source" at bounding box center [321, 142] width 260 height 23
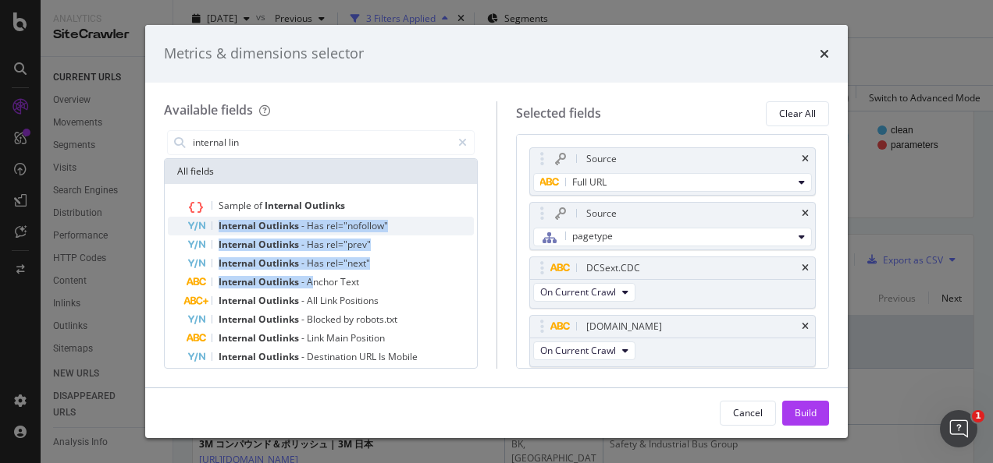
drag, startPoint x: 313, startPoint y: 279, endPoint x: 179, endPoint y: 217, distance: 147.3
click at [179, 217] on div "Sample of Internal Outlinks Internal Outlinks - Has rel="nofollow" Internal Out…" at bounding box center [321, 291] width 306 height 189
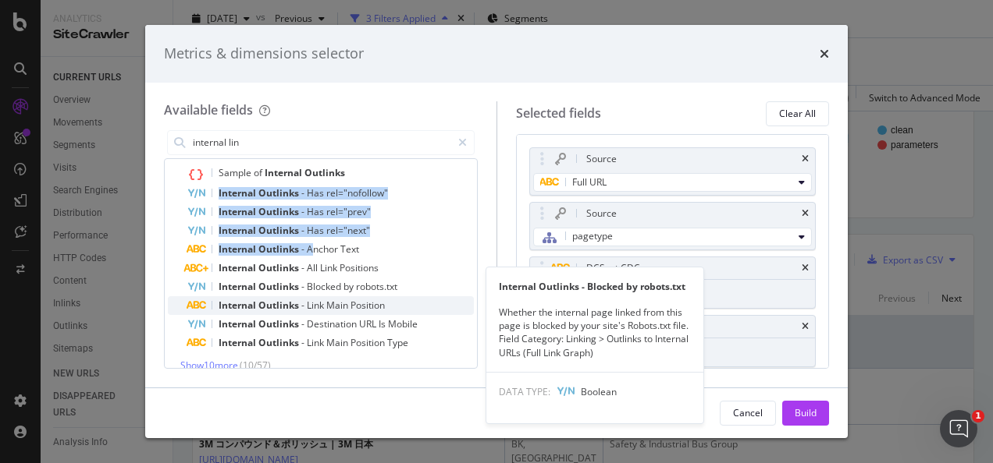
scroll to position [48, 0]
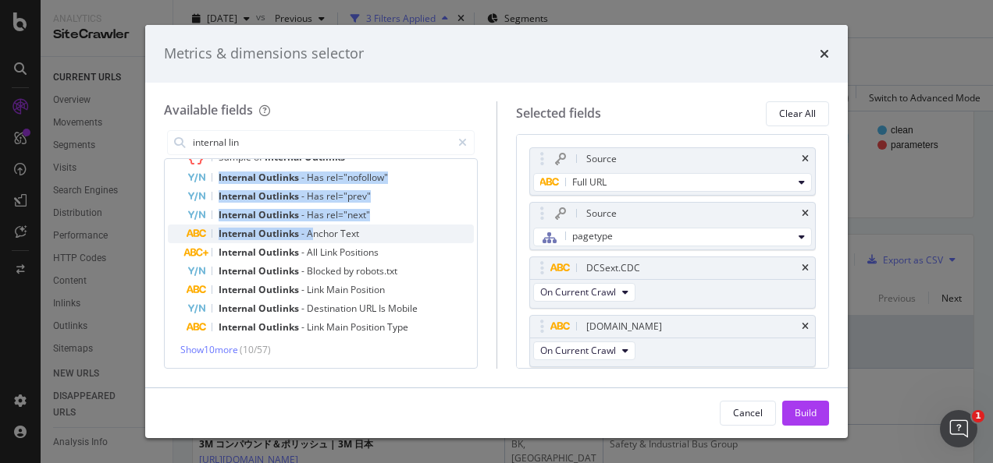
click at [311, 229] on span "Anchor" at bounding box center [324, 233] width 34 height 13
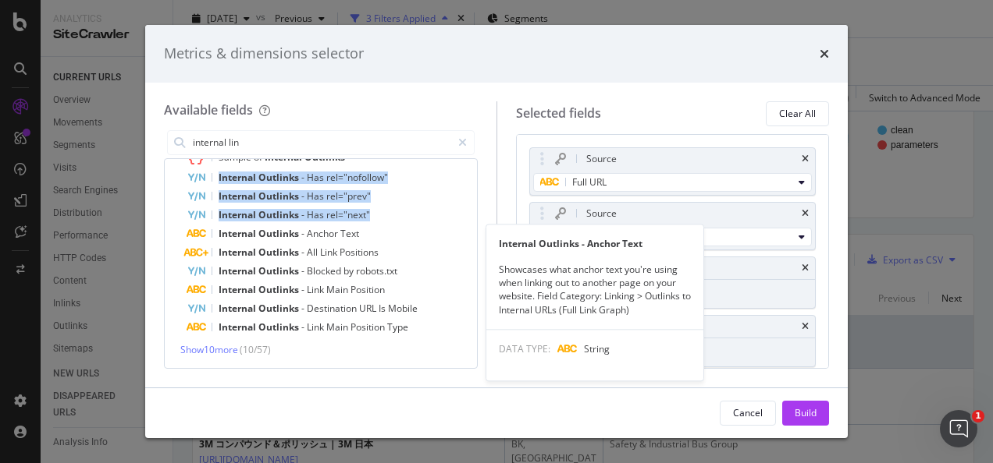
scroll to position [83, 0]
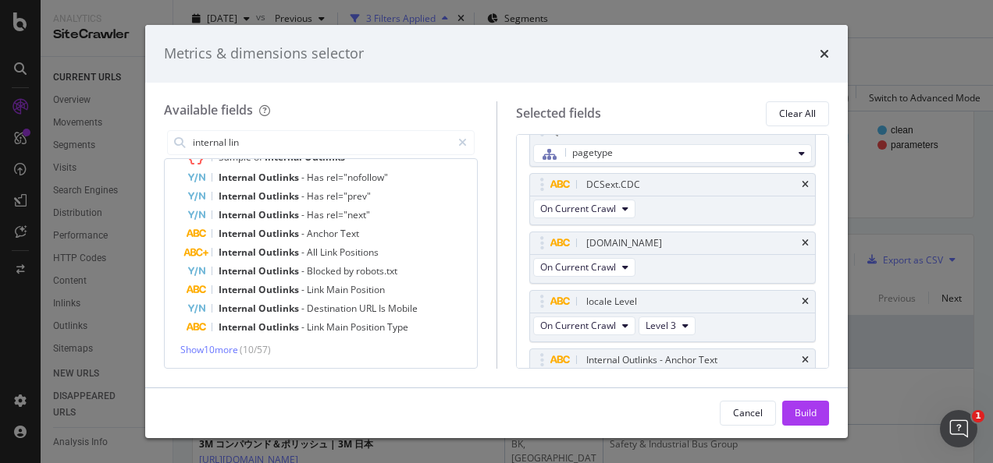
click at [518, 181] on div "Source Full URL Source pagetype DCSext.CDC On Current Crawl DCSext.Business On …" at bounding box center [673, 251] width 314 height 235
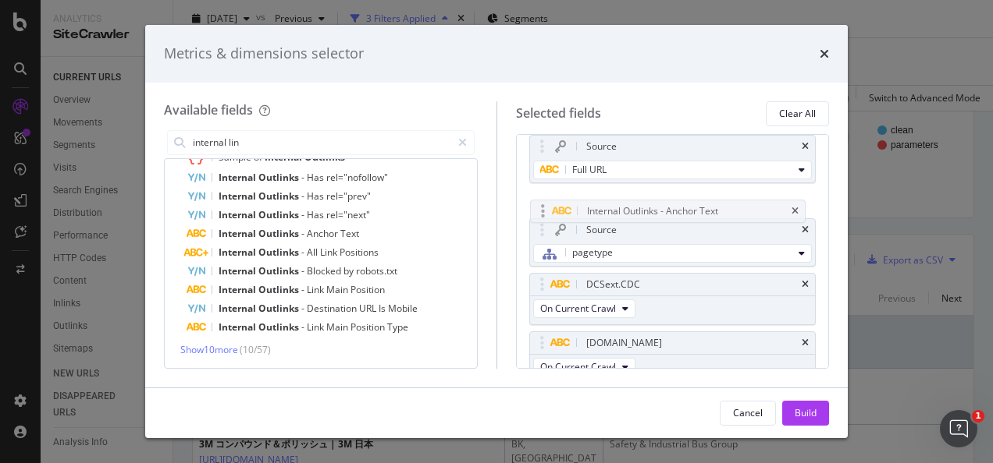
scroll to position [11, 0]
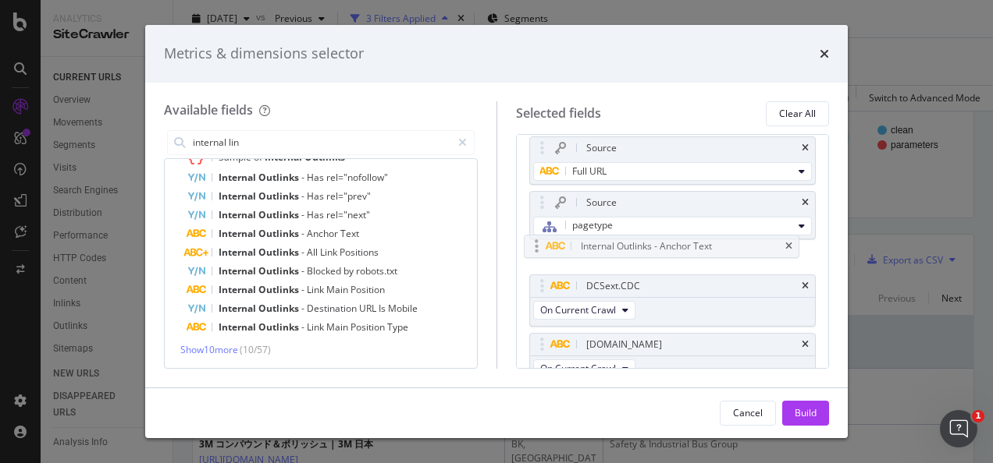
drag, startPoint x: 535, startPoint y: 301, endPoint x: 531, endPoint y: 242, distance: 59.5
click at [531, 242] on body "Analytics SiteCrawler CURRENT URLS Overview Movements Segments Visits Analysis …" at bounding box center [496, 231] width 993 height 463
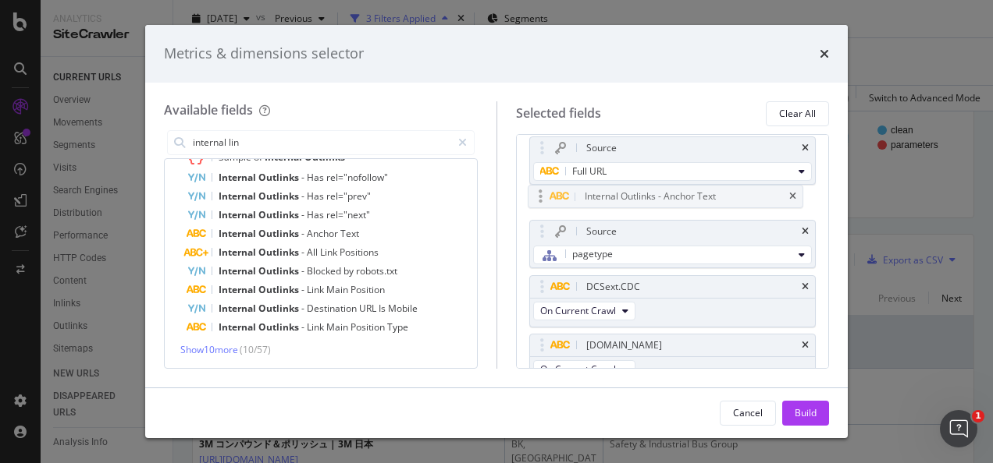
drag, startPoint x: 539, startPoint y: 252, endPoint x: 538, endPoint y: 194, distance: 58.5
click at [538, 194] on body "Analytics SiteCrawler CURRENT URLS Overview Movements Segments Visits Analysis …" at bounding box center [496, 231] width 993 height 463
click at [405, 404] on div "Cancel Build" at bounding box center [496, 413] width 665 height 25
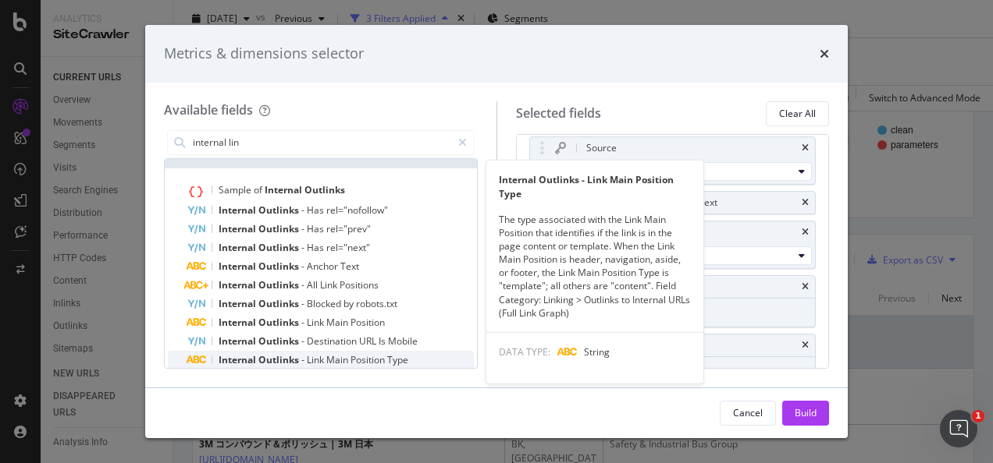
scroll to position [0, 0]
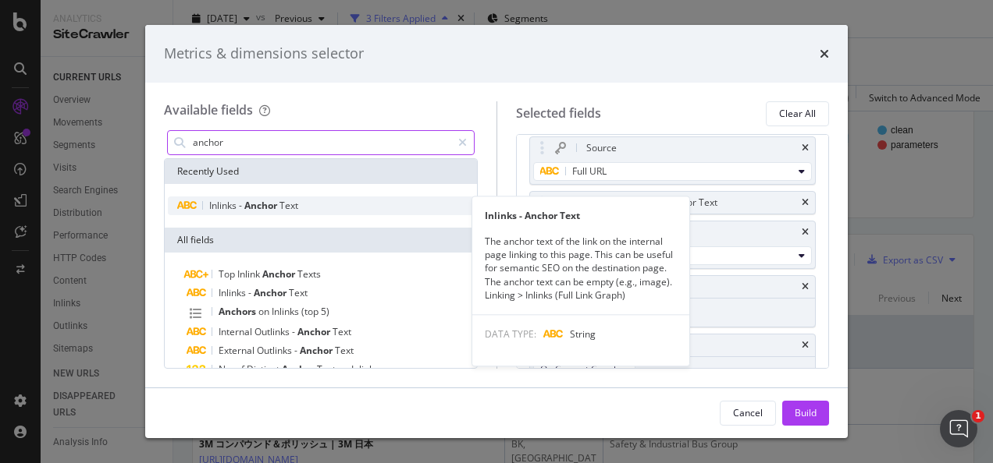
type input "anchor"
click at [226, 201] on span "Inlinks" at bounding box center [224, 205] width 30 height 13
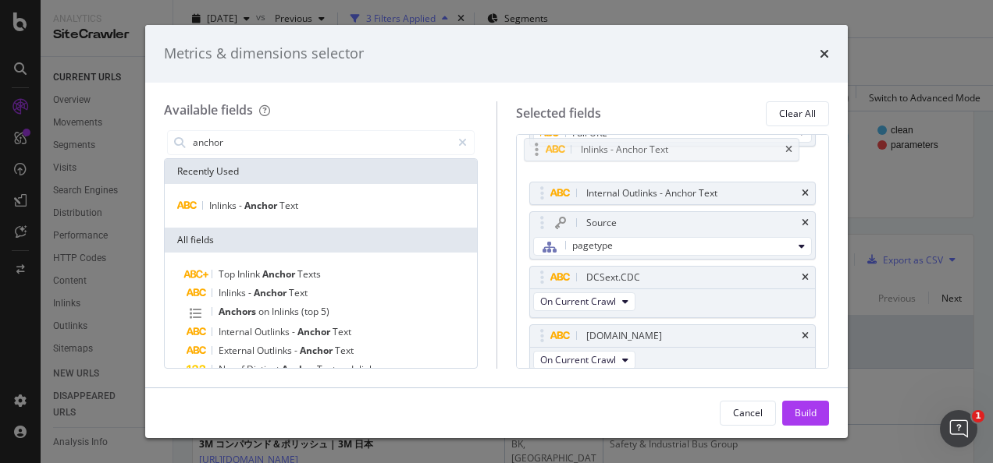
scroll to position [47, 0]
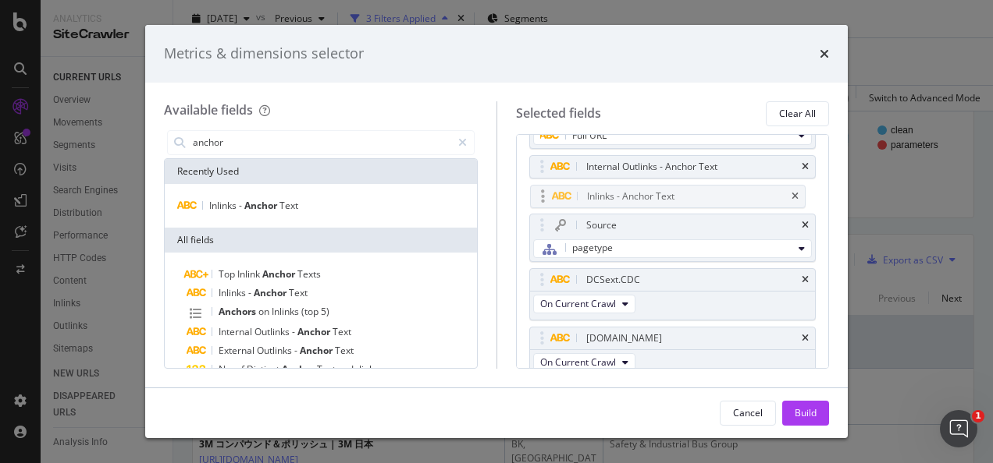
drag, startPoint x: 542, startPoint y: 362, endPoint x: 544, endPoint y: 201, distance: 160.8
click at [543, 201] on body "Analytics SiteCrawler CURRENT URLS Overview Movements Segments Visits Analysis …" at bounding box center [496, 231] width 993 height 463
click at [801, 162] on icon "times" at bounding box center [804, 166] width 7 height 9
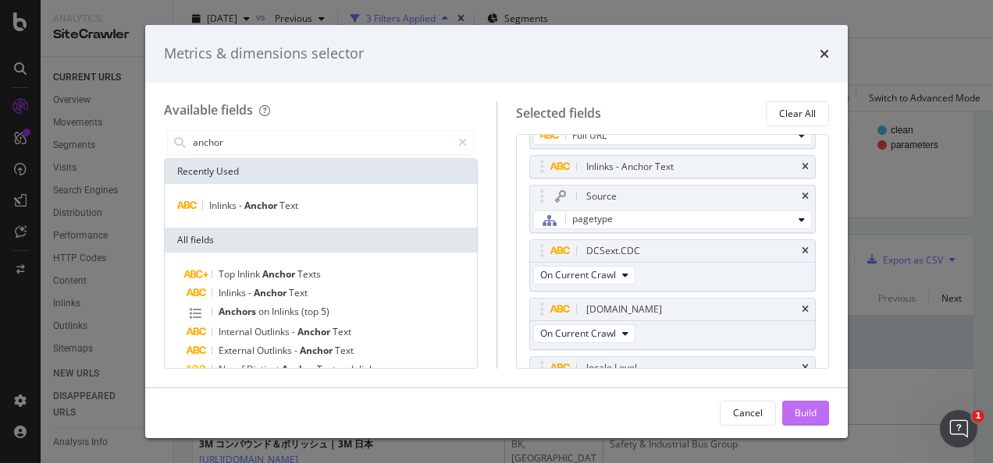
click at [805, 409] on div "Build" at bounding box center [805, 413] width 22 height 13
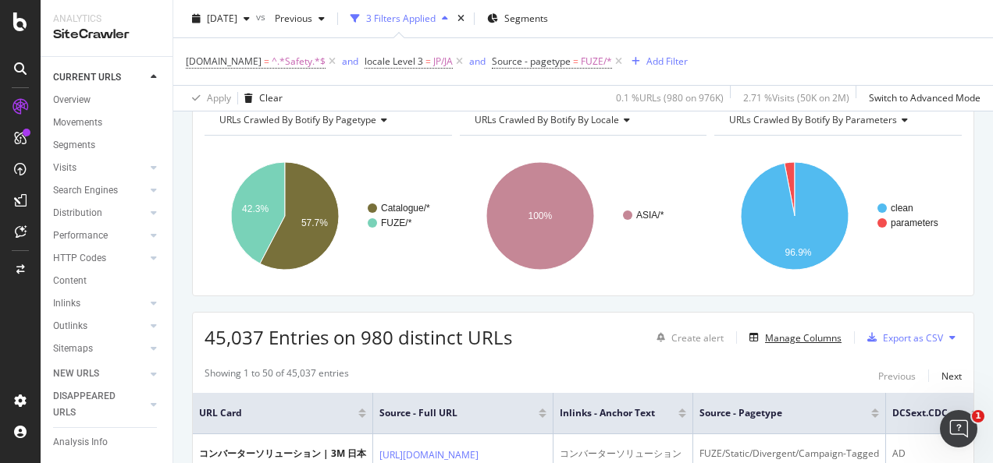
scroll to position [234, 0]
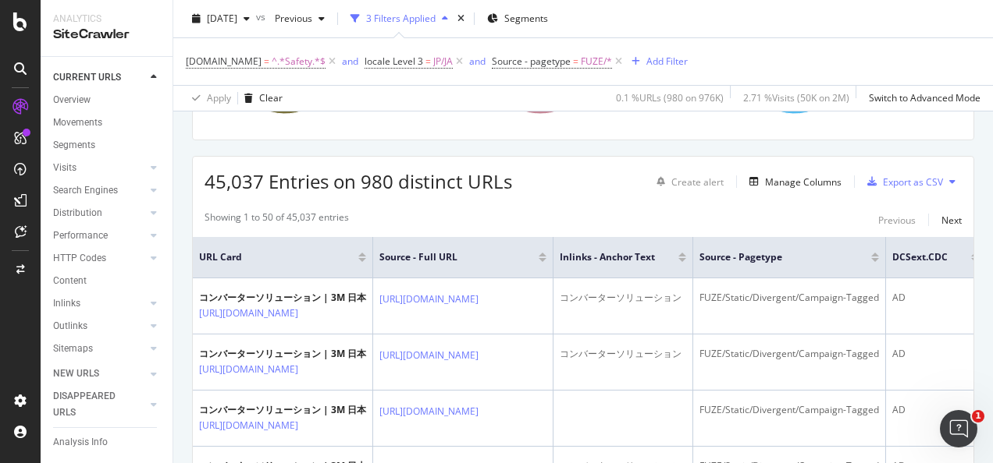
click at [553, 270] on th "Source - Full URL" at bounding box center [463, 257] width 180 height 41
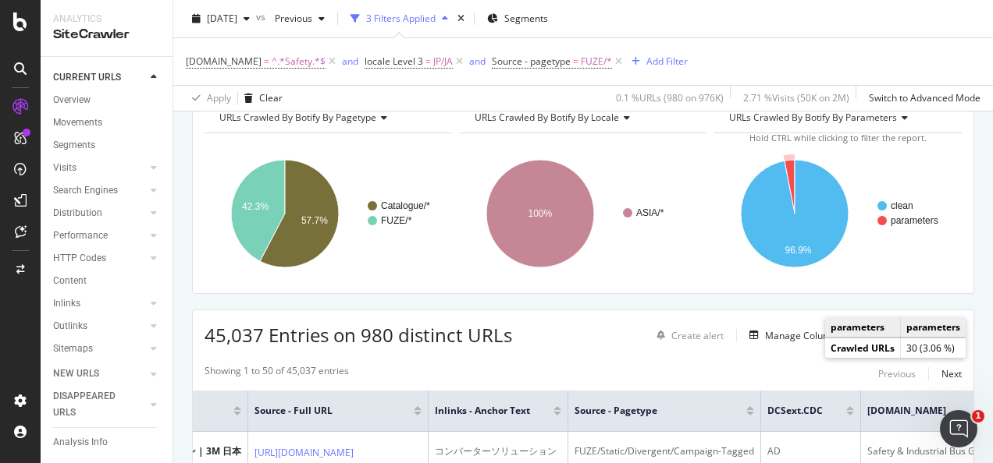
scroll to position [156, 0]
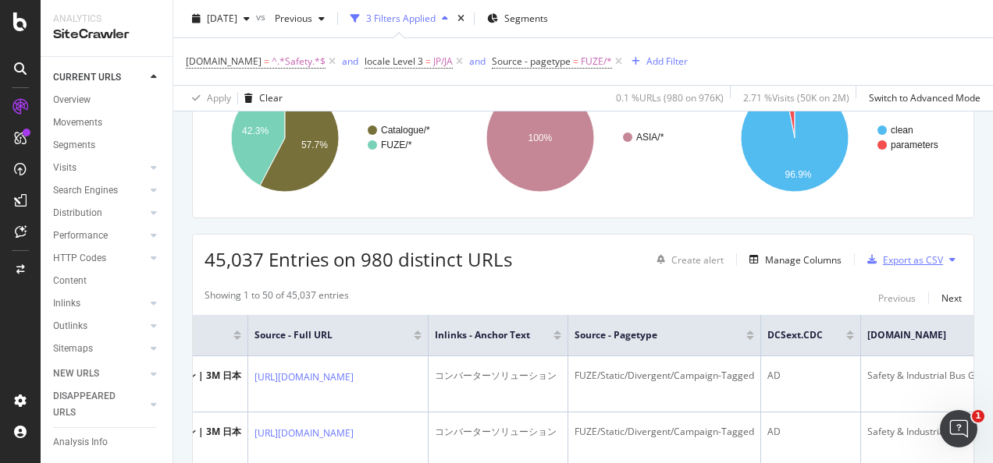
click at [886, 261] on div "Export as CSV" at bounding box center [912, 260] width 60 height 13
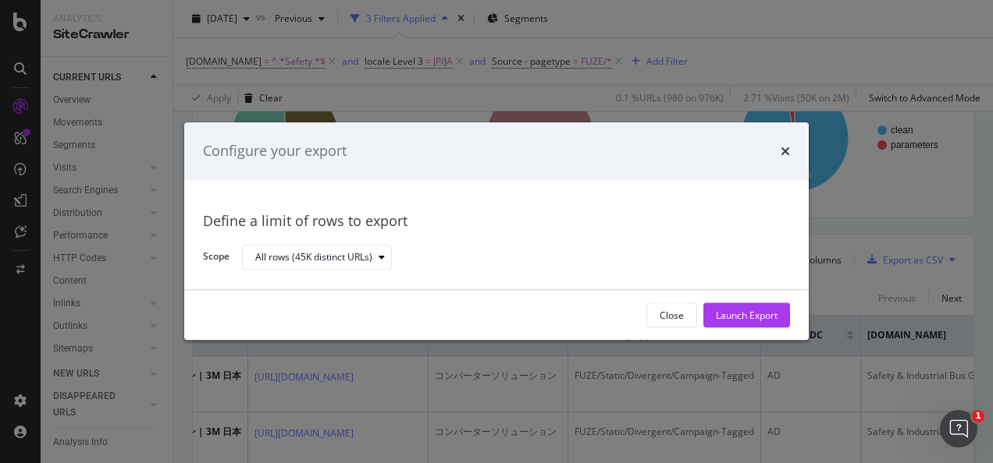
click at [728, 318] on div "Launch Export" at bounding box center [747, 315] width 62 height 13
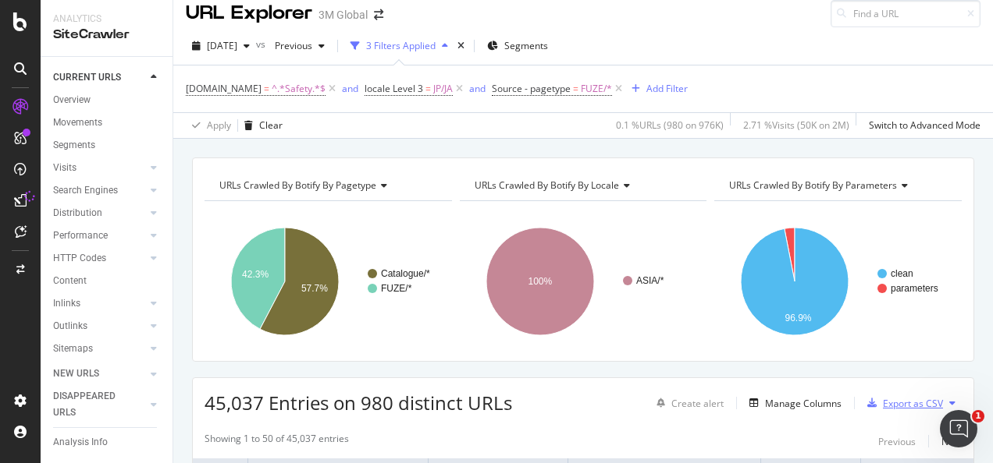
scroll to position [0, 0]
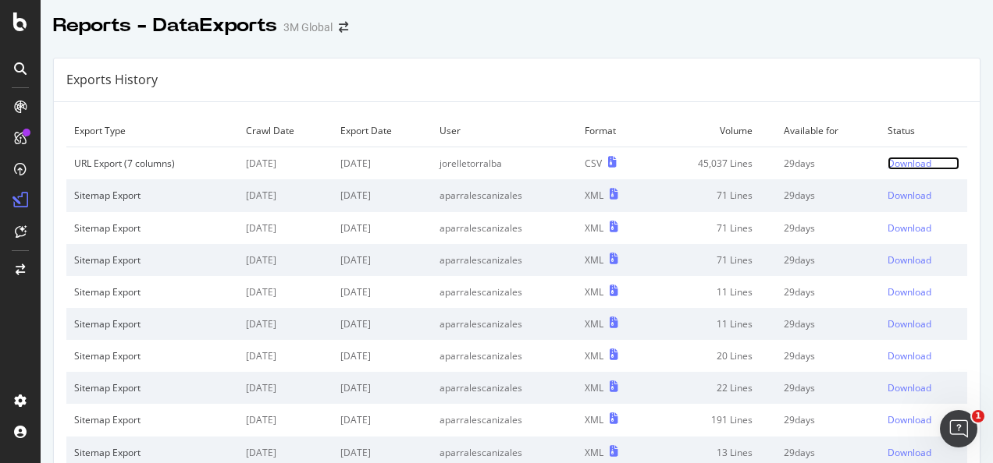
click at [892, 163] on div "Download" at bounding box center [909, 163] width 44 height 13
